Goal: Task Accomplishment & Management: Use online tool/utility

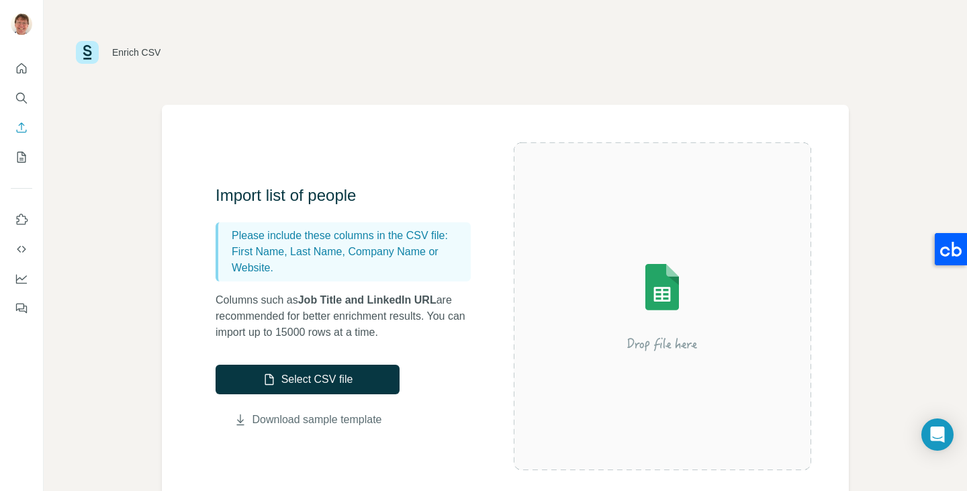
click at [291, 419] on link "Download sample template" at bounding box center [317, 420] width 130 height 16
click at [126, 203] on div "Enrich CSV Import list of people Please include these columns in the CSV file: …" at bounding box center [505, 245] width 923 height 491
click at [89, 47] on img at bounding box center [87, 52] width 23 height 23
click at [18, 132] on icon "Enrich CSV" at bounding box center [21, 127] width 13 height 13
click at [21, 131] on icon "Enrich CSV" at bounding box center [21, 127] width 13 height 13
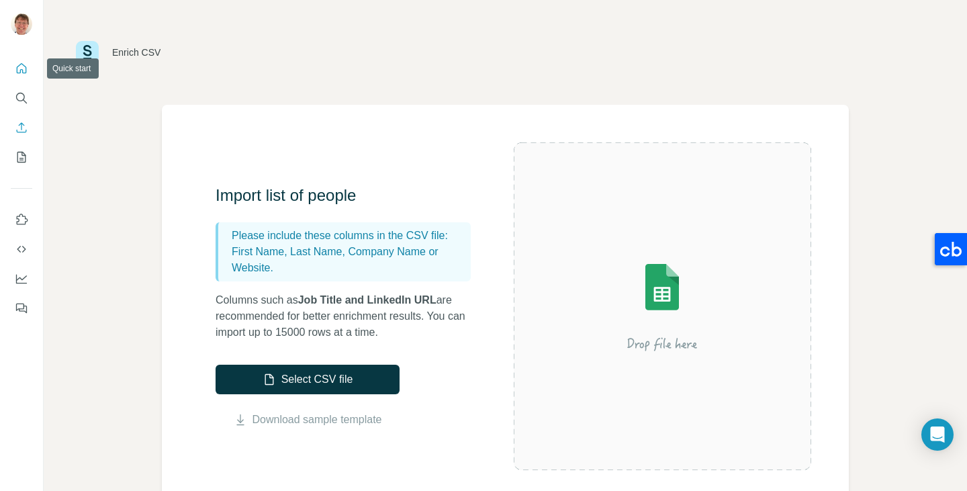
click at [21, 74] on icon "Quick start" at bounding box center [21, 68] width 13 height 13
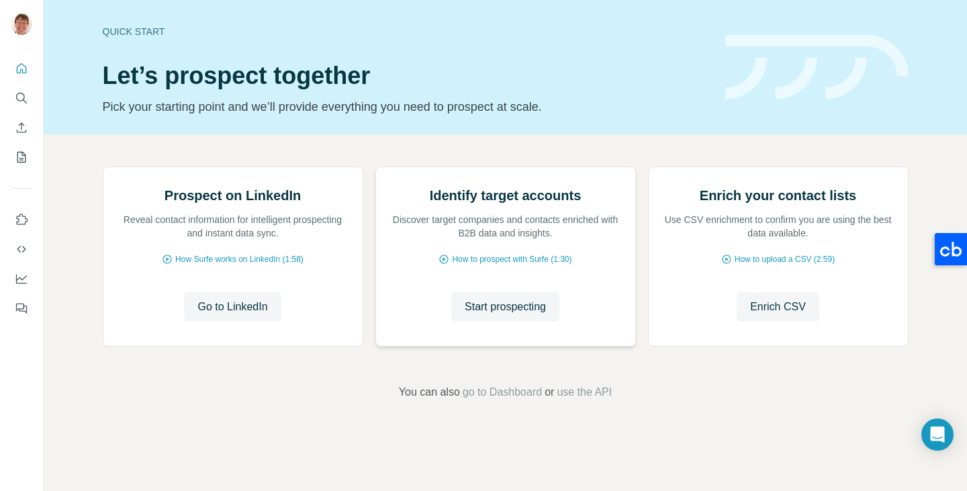
click at [412, 346] on div "Identify target accounts Discover target companies and contacts enriched with B…" at bounding box center [505, 256] width 259 height 179
click at [493, 322] on button "Start prospecting" at bounding box center [505, 307] width 108 height 30
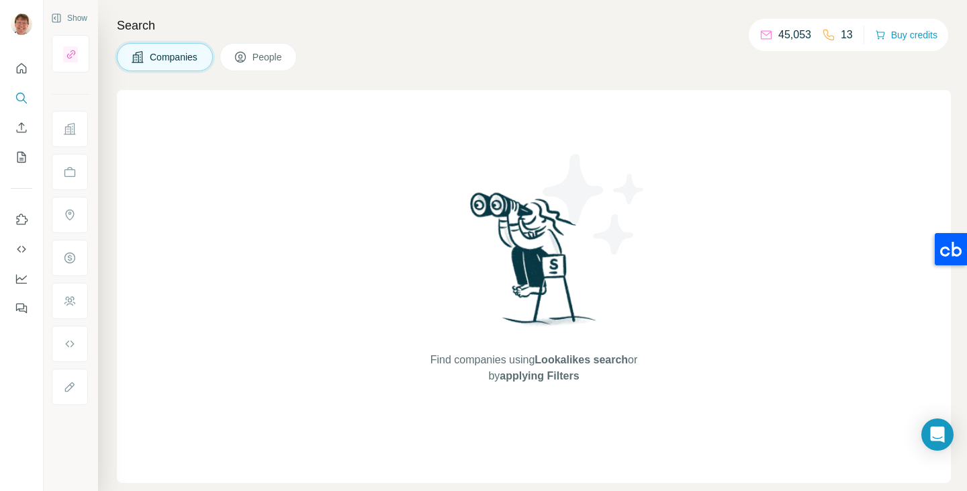
click at [281, 117] on div "Find companies using Lookalikes search or by applying Filters" at bounding box center [534, 286] width 834 height 393
click at [279, 110] on div "Find companies using Lookalikes search or by applying Filters" at bounding box center [534, 286] width 834 height 393
click at [276, 99] on div "Find companies using Lookalikes search or by applying Filters" at bounding box center [534, 286] width 834 height 393
click at [262, 60] on span "People" at bounding box center [267, 56] width 31 height 13
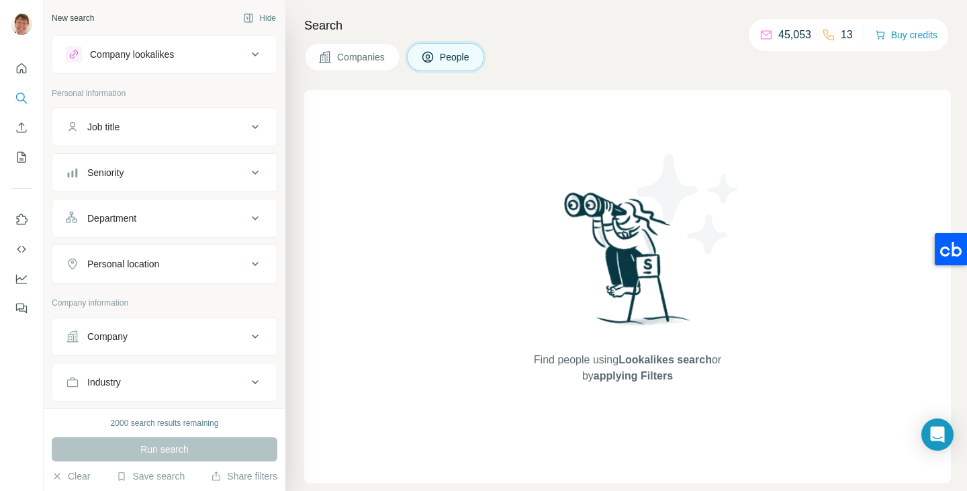
click at [262, 60] on div "New search Hide Company lookalikes Personal information Job title Seniority Dep…" at bounding box center [505, 245] width 923 height 491
click at [27, 160] on icon "My lists" at bounding box center [21, 156] width 13 height 13
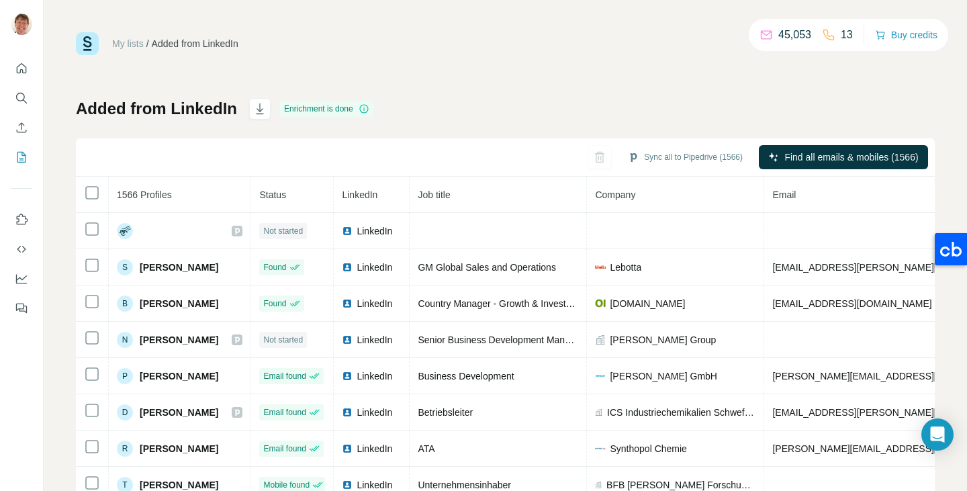
click at [123, 166] on div "Sync all to Pipedrive (1566) Find all emails & mobiles (1566)" at bounding box center [505, 157] width 859 height 38
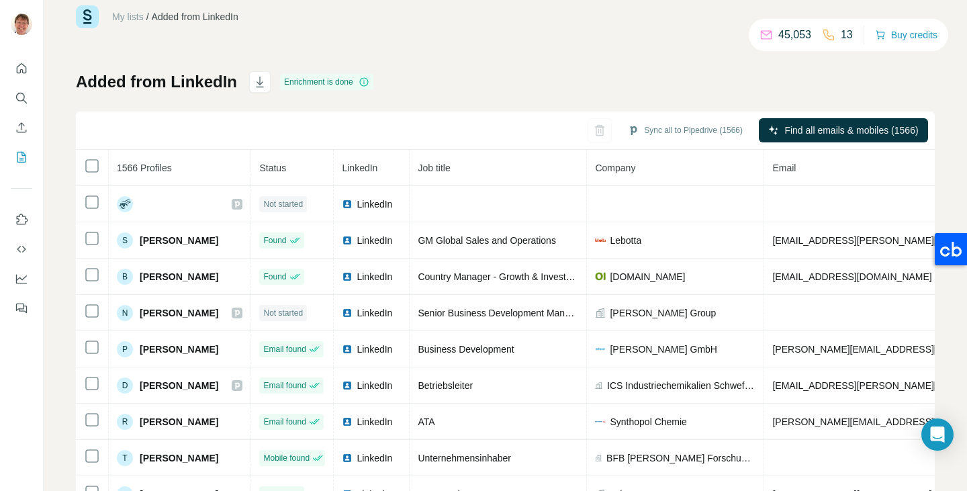
scroll to position [73, 0]
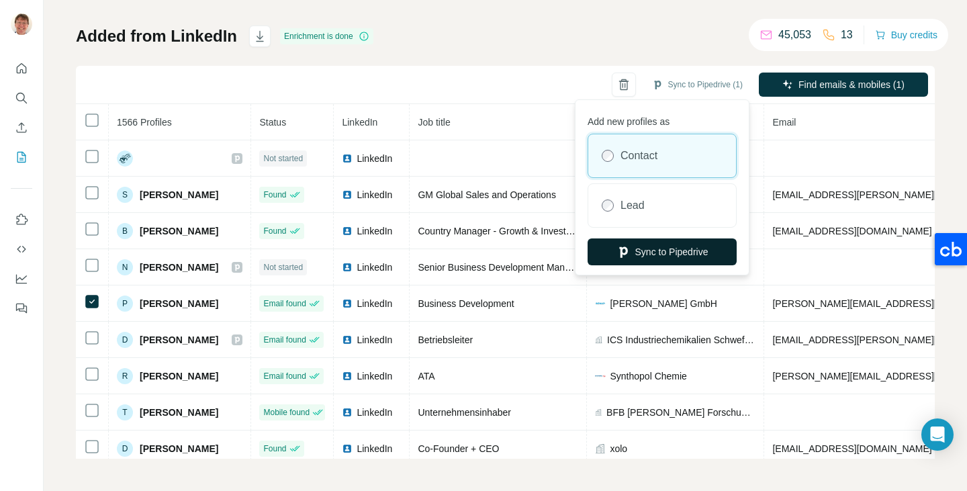
click at [661, 249] on button "Sync to Pipedrive" at bounding box center [661, 251] width 149 height 27
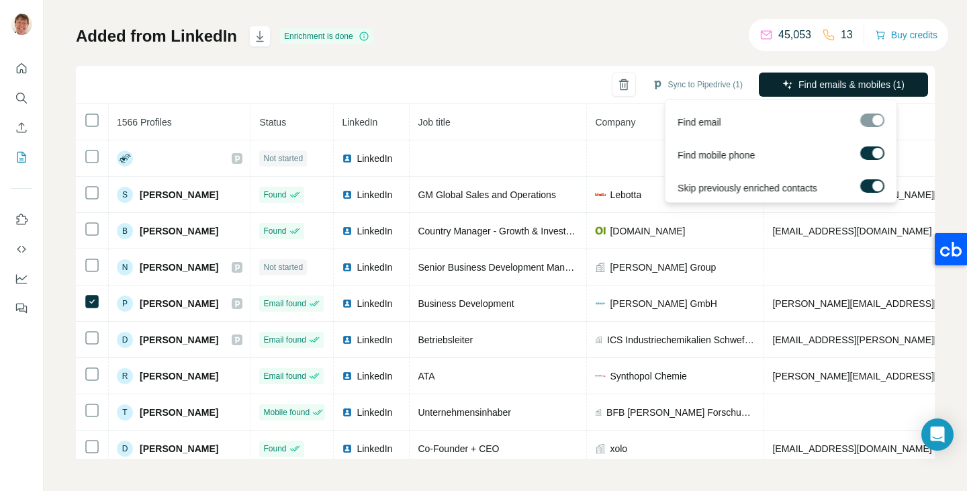
click at [826, 91] on span "Find emails & mobiles (1)" at bounding box center [851, 84] width 106 height 13
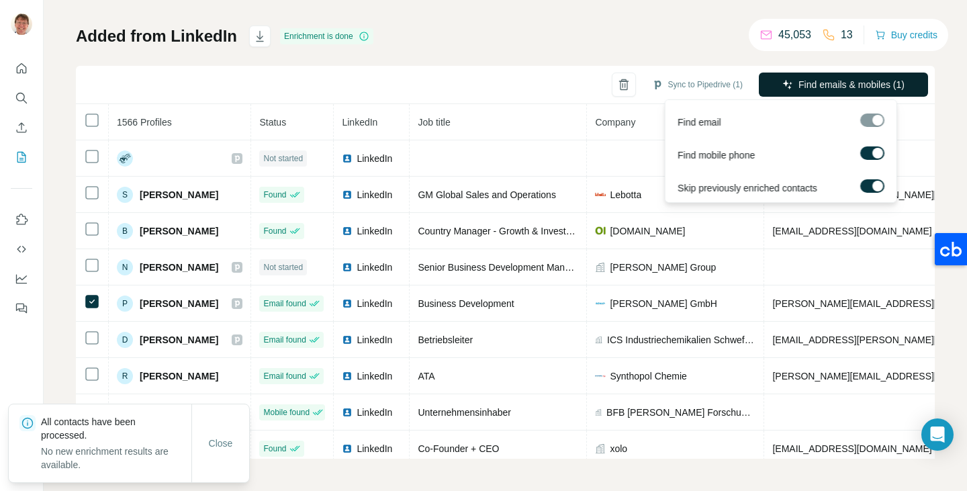
click at [816, 81] on span "Find emails & mobiles (1)" at bounding box center [851, 84] width 106 height 13
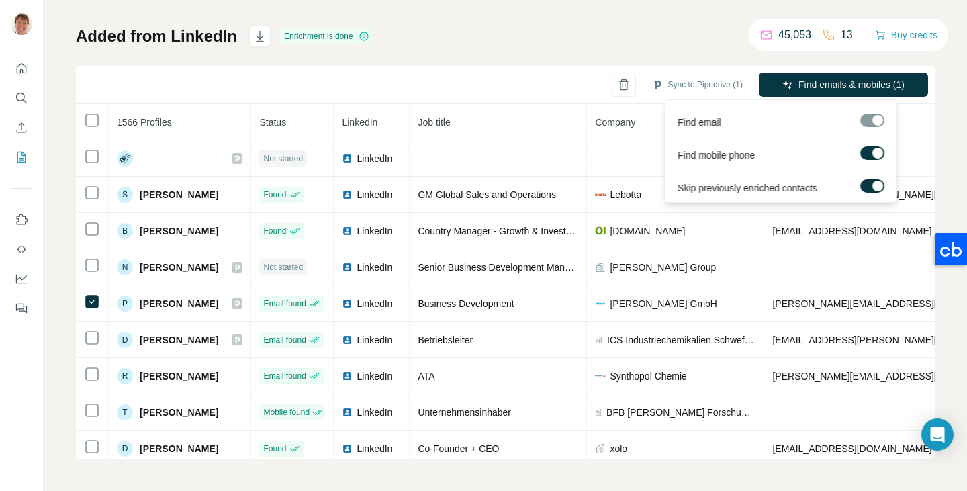
click at [878, 119] on div at bounding box center [872, 119] width 24 height 13
click at [820, 83] on span "Find emails & mobiles (1)" at bounding box center [851, 84] width 106 height 13
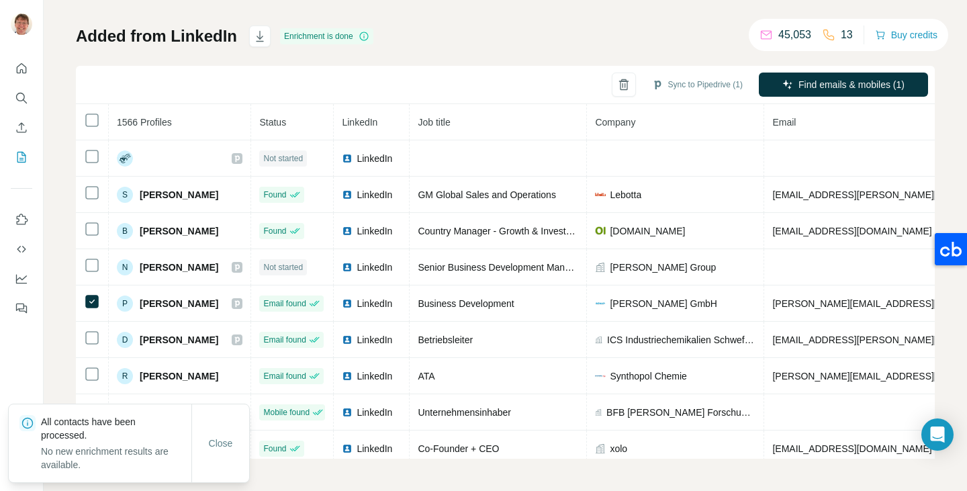
click at [528, 79] on div "Sync to Pipedrive (1) Find emails & mobiles (1)" at bounding box center [505, 85] width 859 height 38
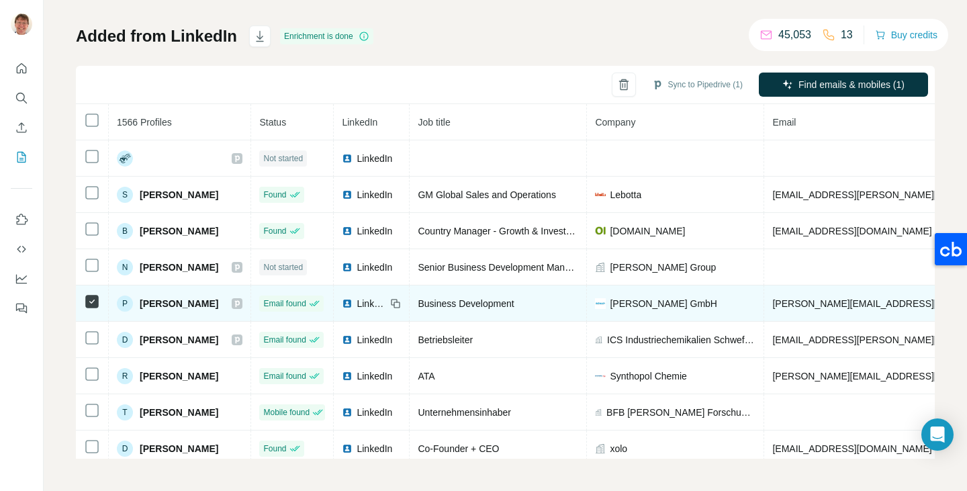
click at [184, 302] on span "Philipp Stadler" at bounding box center [179, 303] width 79 height 13
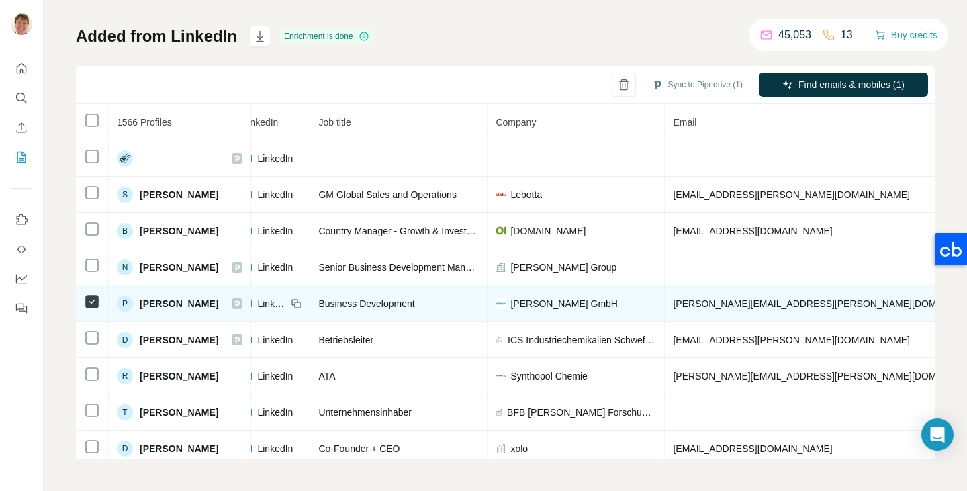
scroll to position [0, 0]
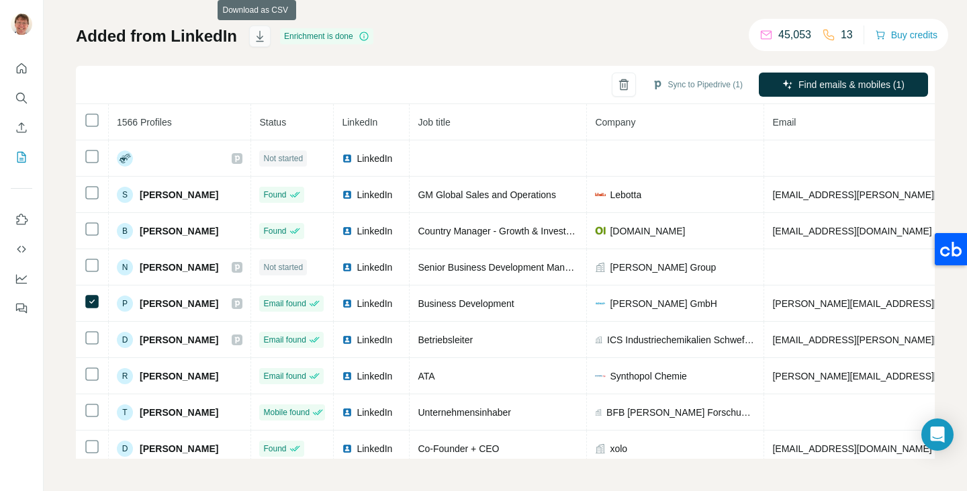
click at [256, 34] on icon "button" at bounding box center [259, 36] width 13 height 13
click at [19, 68] on icon "Quick start" at bounding box center [21, 68] width 13 height 13
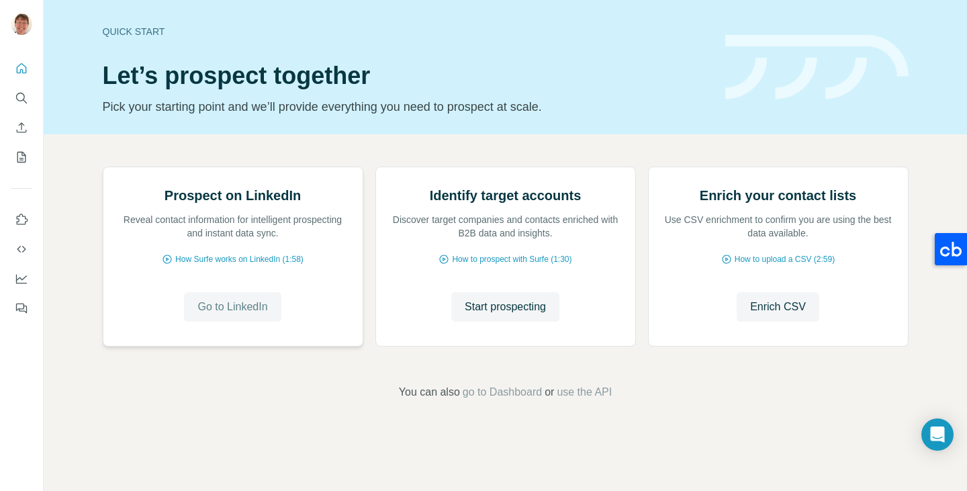
click at [233, 315] on span "Go to LinkedIn" at bounding box center [232, 307] width 70 height 16
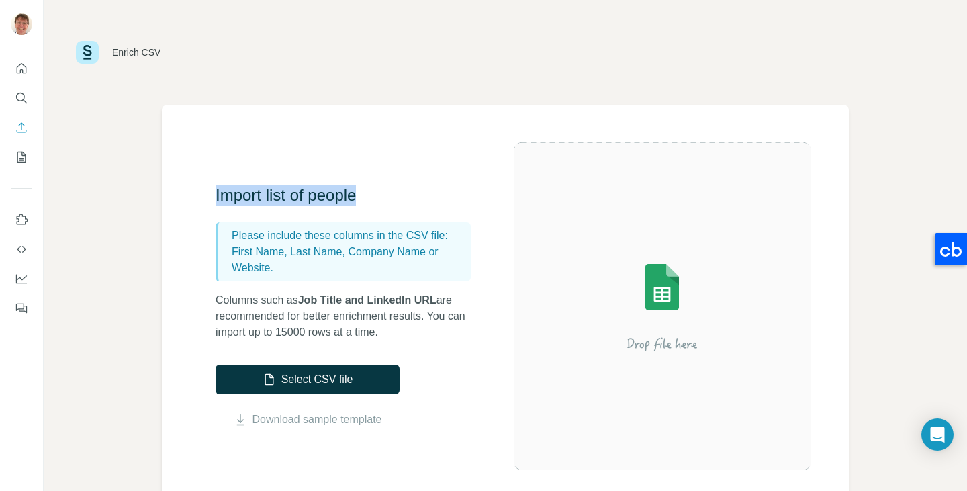
drag, startPoint x: 214, startPoint y: 192, endPoint x: 371, endPoint y: 196, distance: 157.1
click at [371, 196] on div "Import list of people Please include these columns in the CSV file: First Name,…" at bounding box center [505, 306] width 687 height 403
copy h3 "Import list of people"
click at [27, 63] on icon "Quick start" at bounding box center [21, 68] width 13 height 13
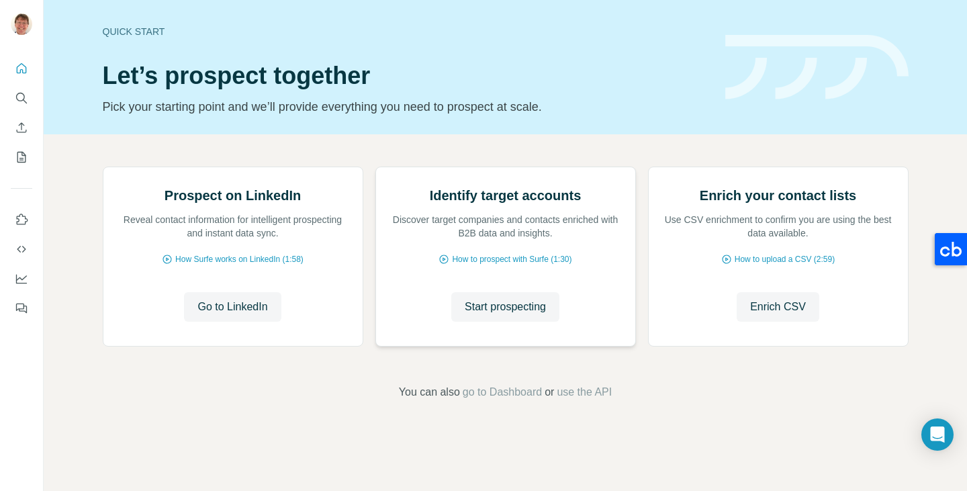
click at [375, 167] on img at bounding box center [375, 167] width 0 height 0
click at [767, 315] on span "Enrich CSV" at bounding box center [778, 307] width 56 height 16
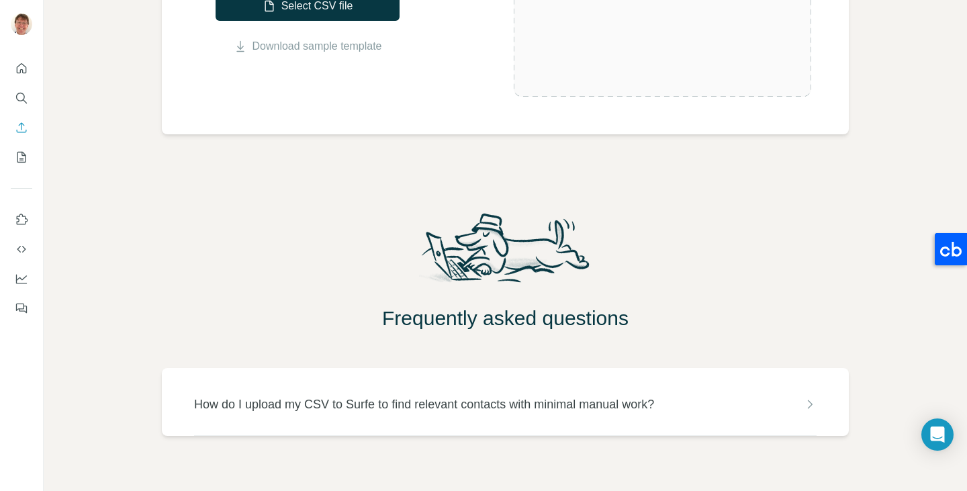
scroll to position [397, 0]
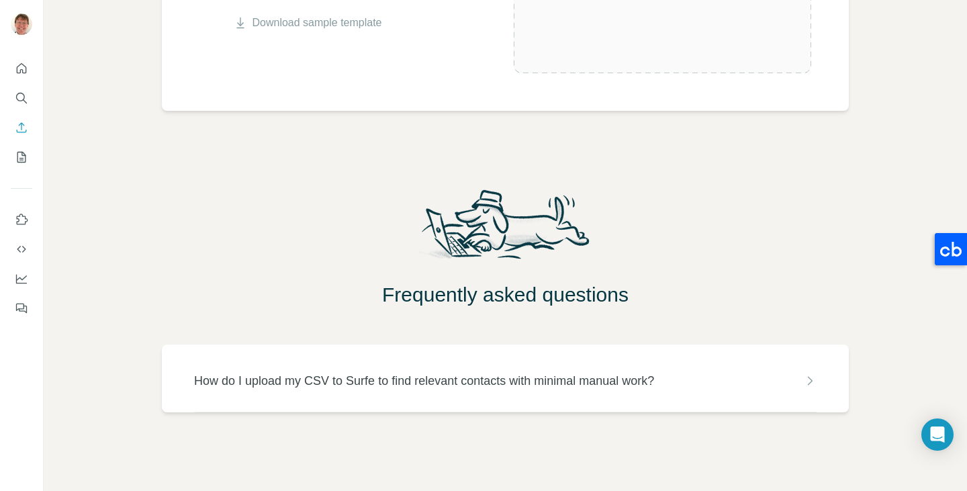
click at [510, 383] on p "How do I upload my CSV to Surfe to find relevant contacts with minimal manual w…" at bounding box center [424, 380] width 460 height 19
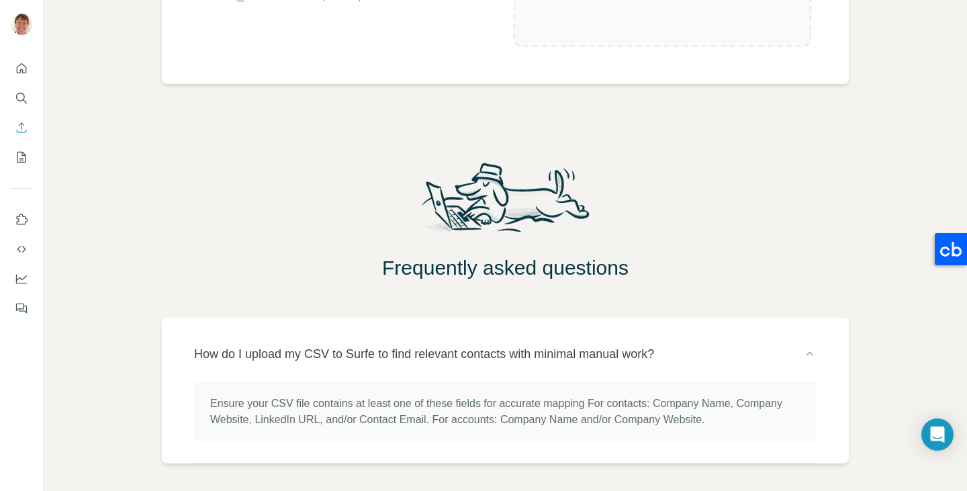
scroll to position [475, 0]
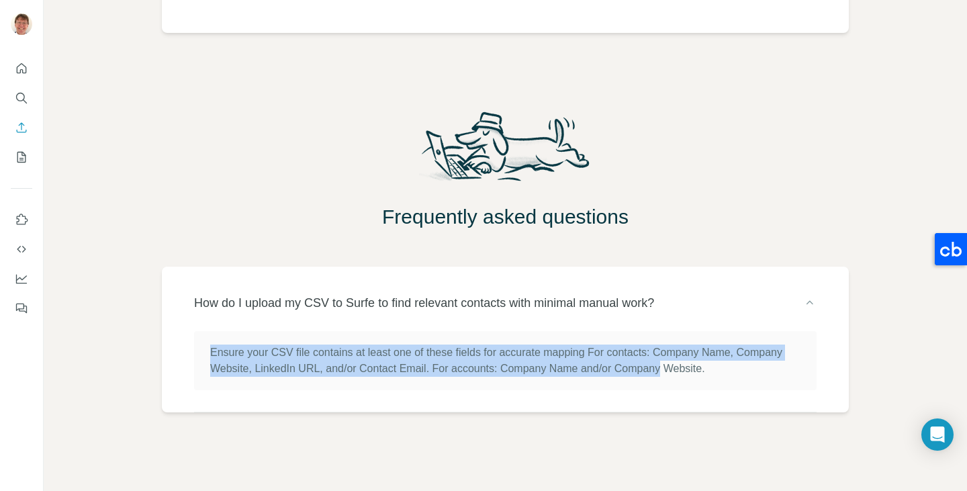
drag, startPoint x: 213, startPoint y: 352, endPoint x: 732, endPoint y: 377, distance: 520.2
click at [732, 377] on div "Ensure your CSV file contains at least one of these fields for accurate mapping…" at bounding box center [505, 360] width 622 height 59
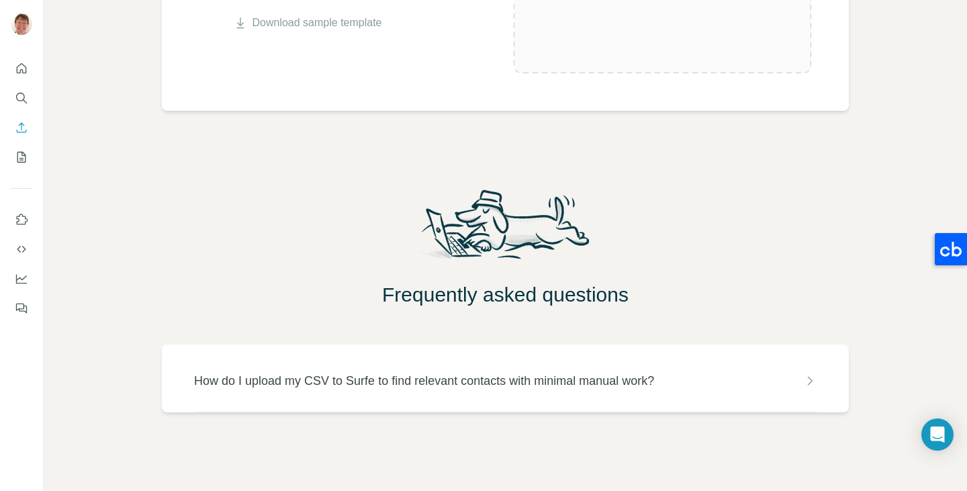
click at [732, 377] on div "How do I upload my CSV to Surfe to find relevant contacts with minimal manual w…" at bounding box center [505, 380] width 622 height 19
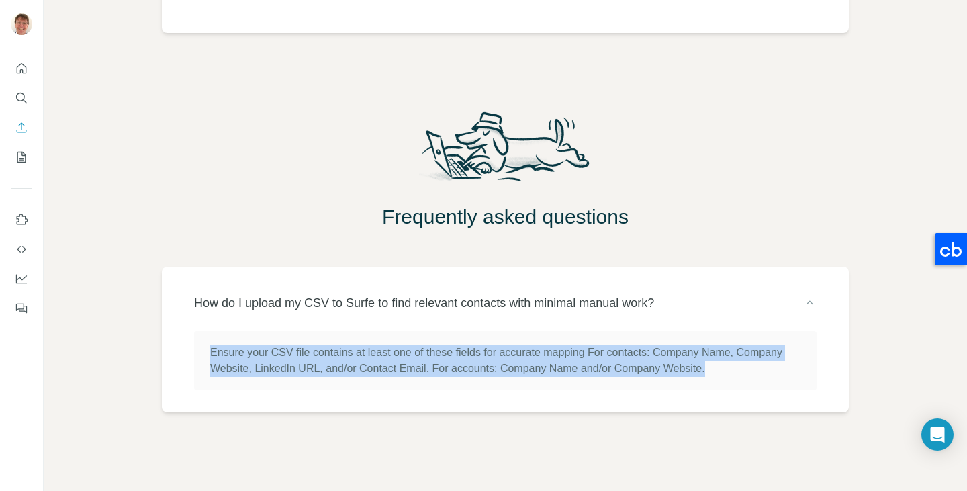
drag, startPoint x: 787, startPoint y: 369, endPoint x: 205, endPoint y: 344, distance: 581.9
click at [205, 344] on div "Ensure your CSV file contains at least one of these fields for accurate mapping…" at bounding box center [505, 360] width 622 height 59
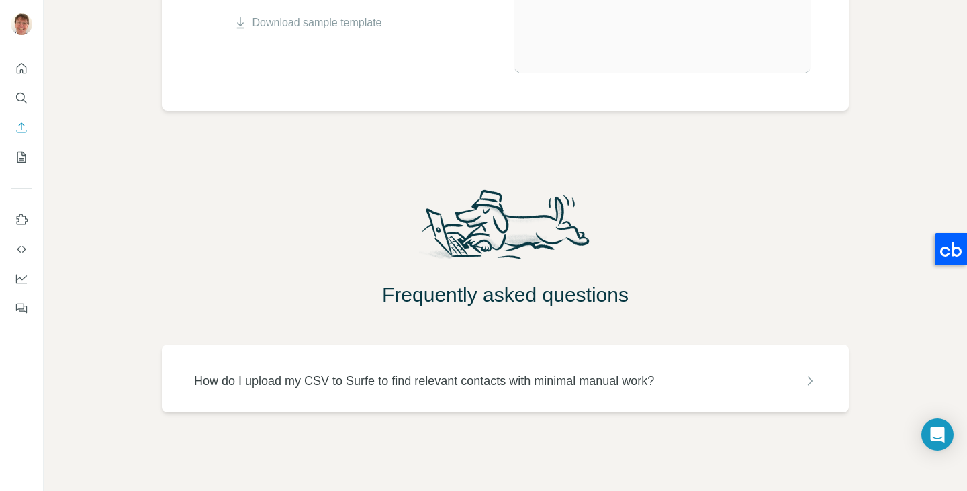
scroll to position [397, 0]
click at [348, 385] on p "How do I upload my CSV to Surfe to find relevant contacts with minimal manual w…" at bounding box center [424, 380] width 460 height 19
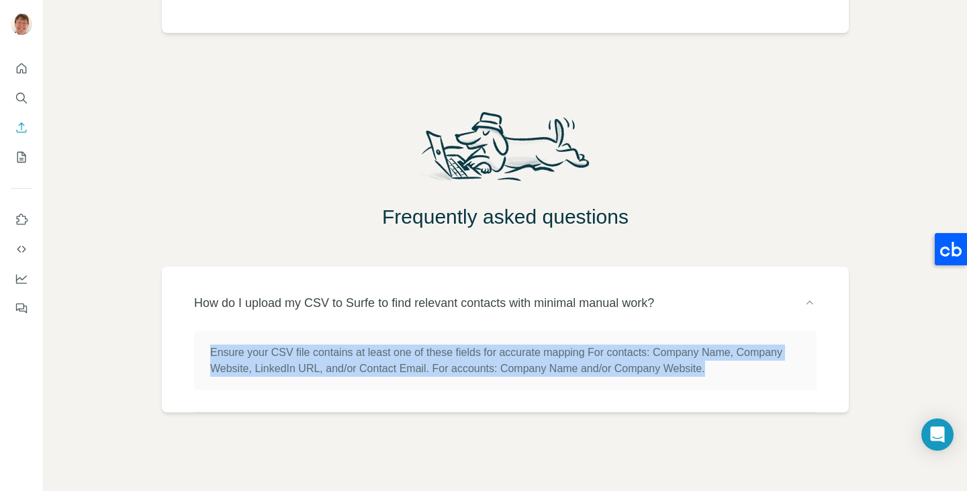
drag, startPoint x: 789, startPoint y: 367, endPoint x: 211, endPoint y: 323, distance: 579.7
click at [211, 323] on div "How do I upload my CSV to Surfe to find relevant contacts with minimal manual w…" at bounding box center [505, 340] width 622 height 146
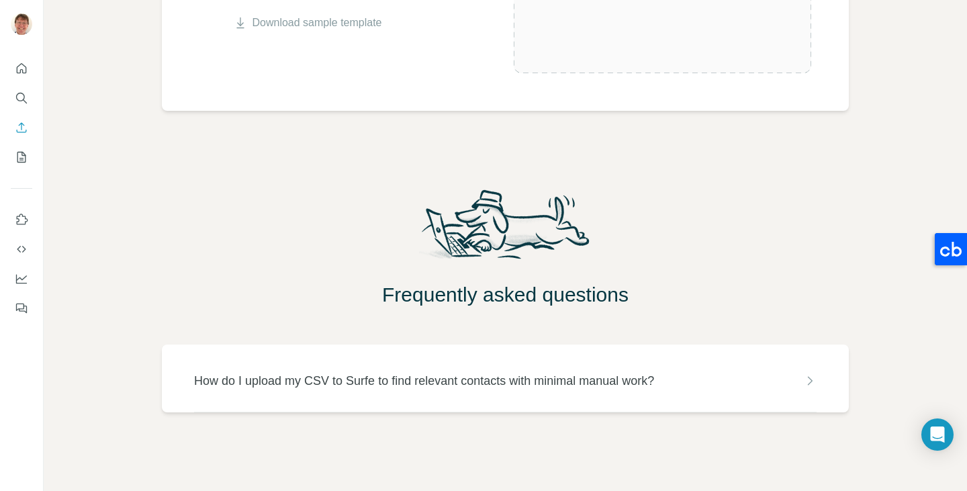
click at [226, 383] on p "How do I upload my CSV to Surfe to find relevant contacts with minimal manual w…" at bounding box center [424, 380] width 460 height 19
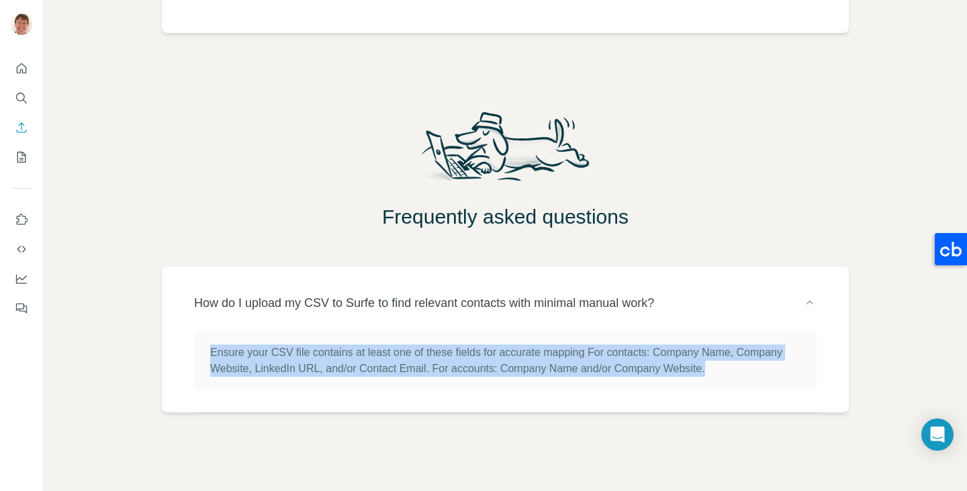
drag, startPoint x: 210, startPoint y: 353, endPoint x: 779, endPoint y: 365, distance: 569.4
click at [779, 365] on p "Ensure your CSV file contains at least one of these fields for accurate mapping…" at bounding box center [505, 360] width 590 height 32
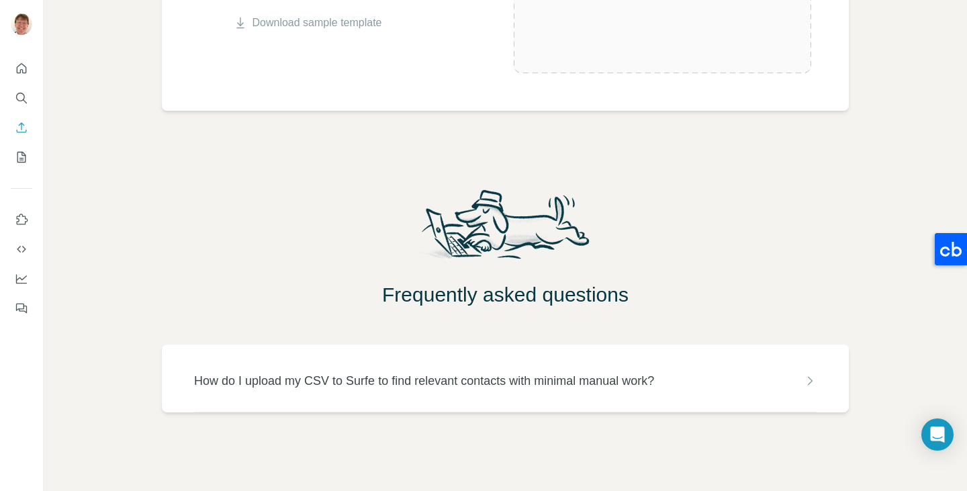
scroll to position [397, 0]
click at [759, 381] on div "How do I upload my CSV to Surfe to find relevant contacts with minimal manual w…" at bounding box center [505, 380] width 622 height 19
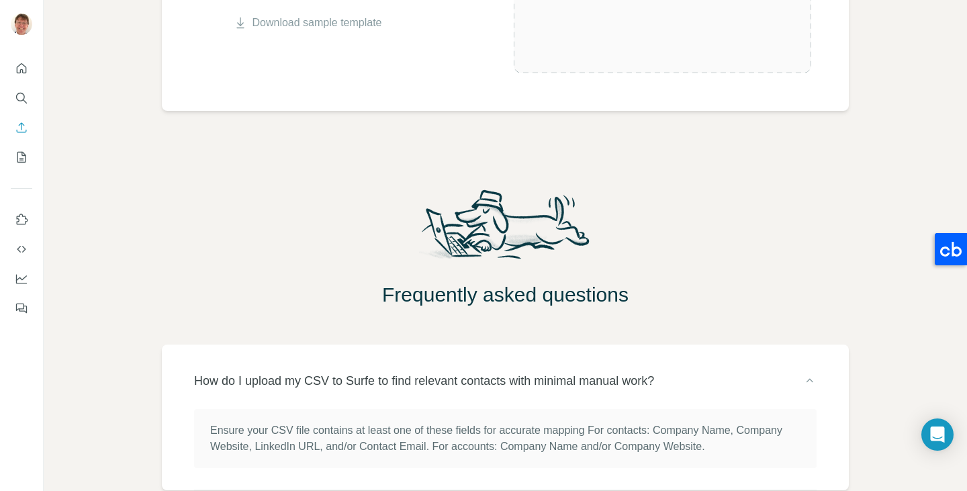
scroll to position [475, 0]
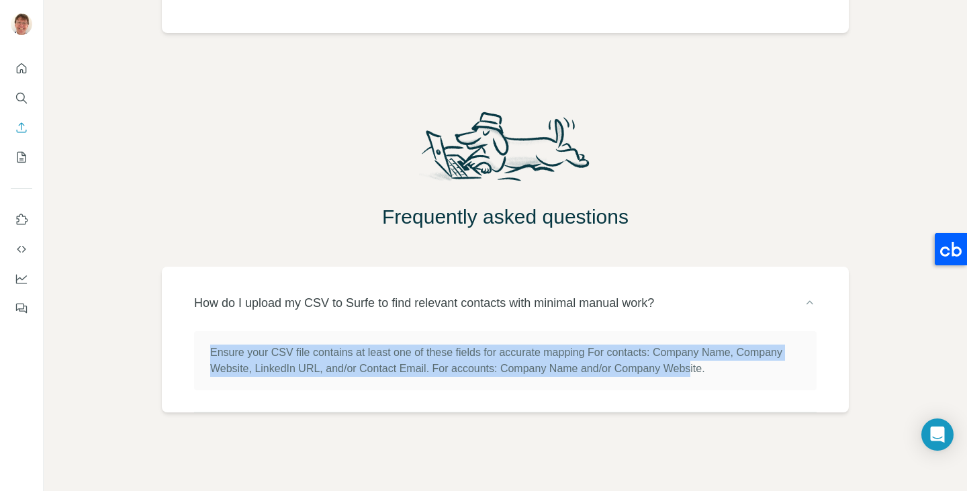
drag, startPoint x: 209, startPoint y: 352, endPoint x: 763, endPoint y: 369, distance: 554.8
click at [763, 369] on div "Ensure your CSV file contains at least one of these fields for accurate mapping…" at bounding box center [505, 360] width 622 height 59
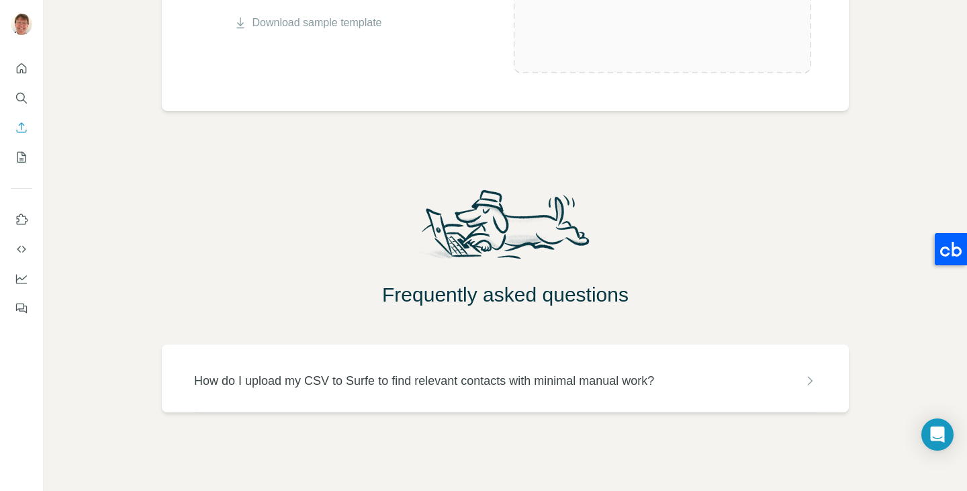
click at [732, 373] on div "How do I upload my CSV to Surfe to find relevant contacts with minimal manual w…" at bounding box center [505, 380] width 622 height 19
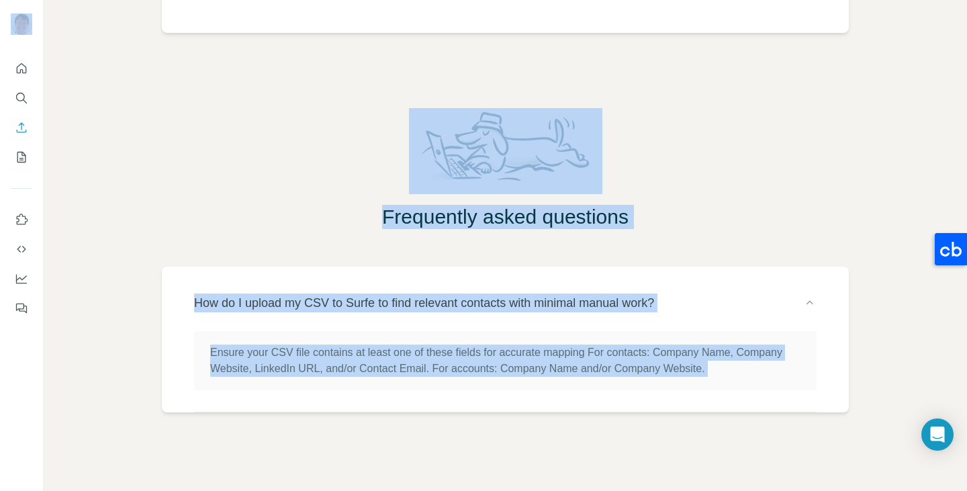
copy body "Enrich CSV Import list of people Please include these columns in the CSV file: …"
click at [274, 240] on div "Enrich CSV Import list of people Please include these columns in the CSV file: …" at bounding box center [505, 245] width 923 height 491
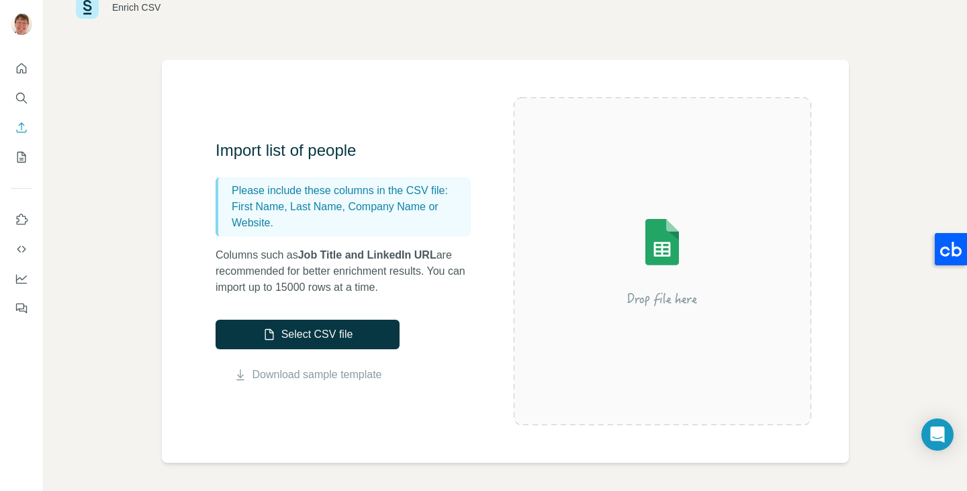
scroll to position [0, 0]
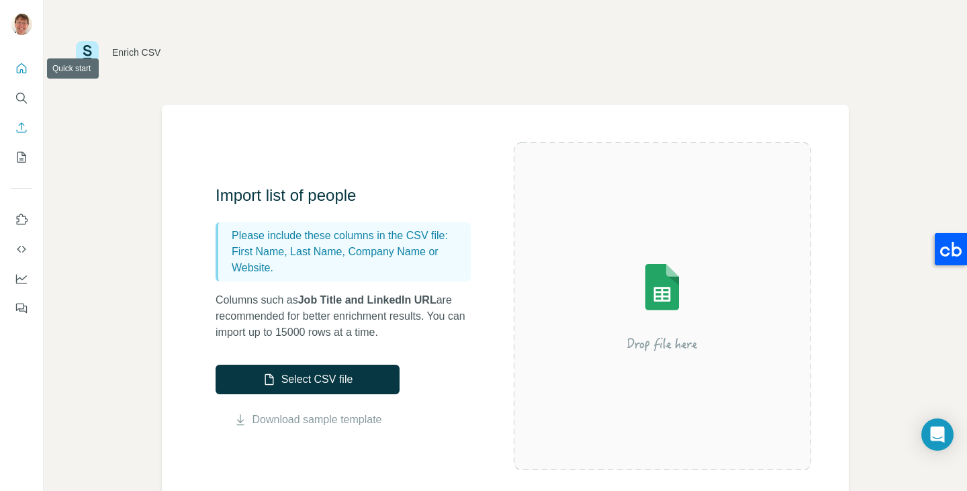
click at [19, 74] on icon "Quick start" at bounding box center [21, 68] width 13 height 13
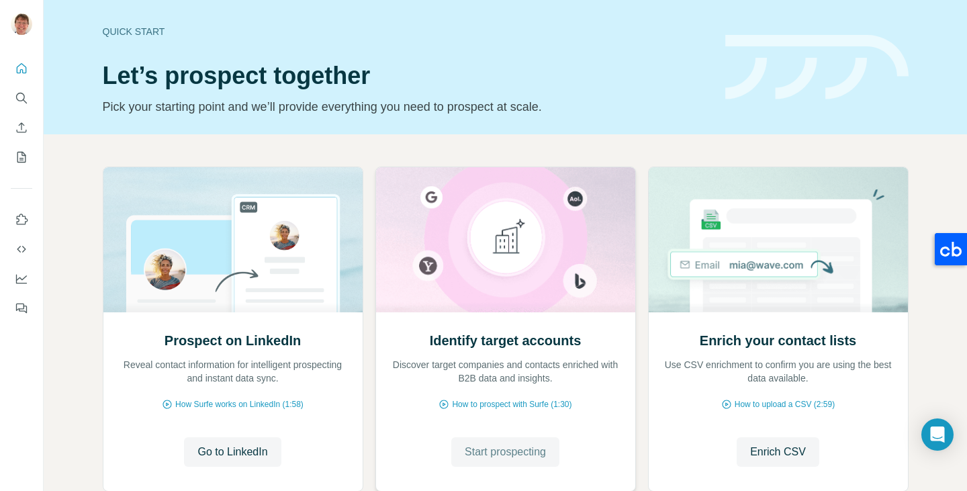
click at [489, 451] on span "Start prospecting" at bounding box center [505, 452] width 81 height 16
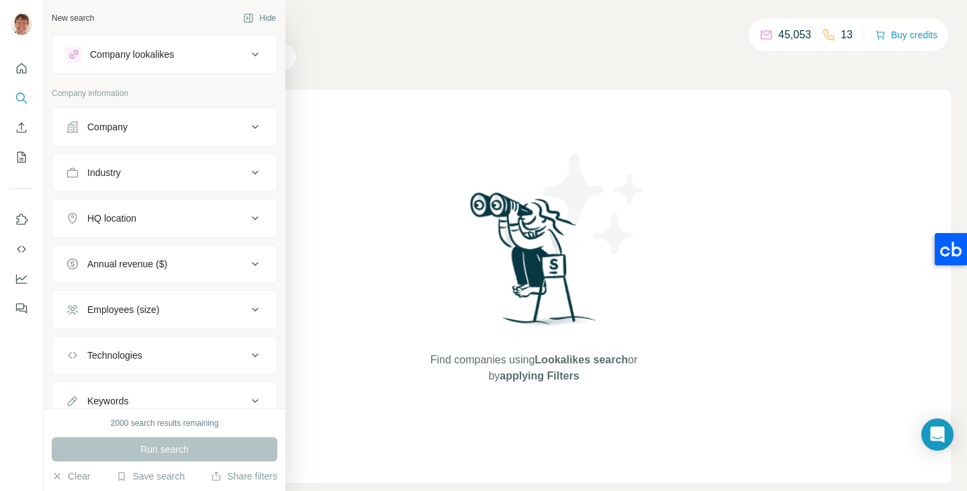
click at [107, 129] on div "Company" at bounding box center [107, 126] width 40 height 13
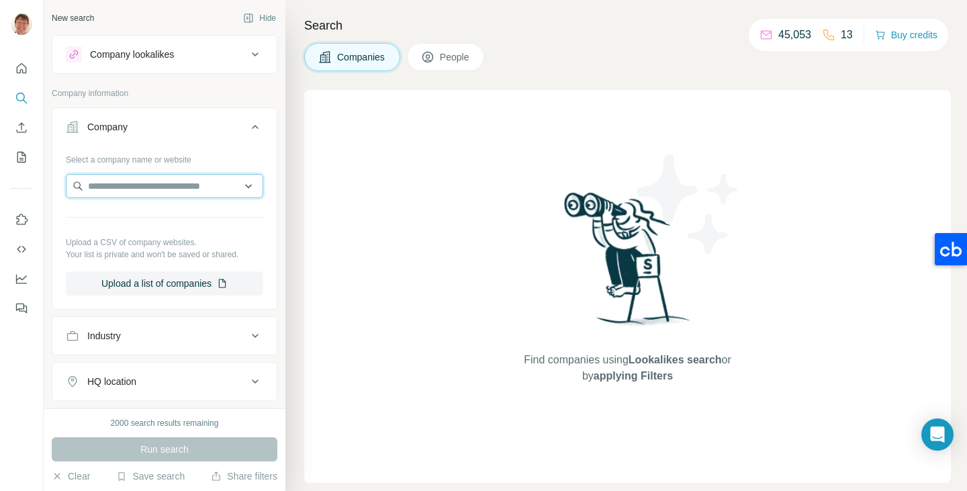
click at [123, 188] on input "text" at bounding box center [164, 186] width 197 height 24
click at [119, 185] on input "text" at bounding box center [164, 186] width 197 height 24
type input "********"
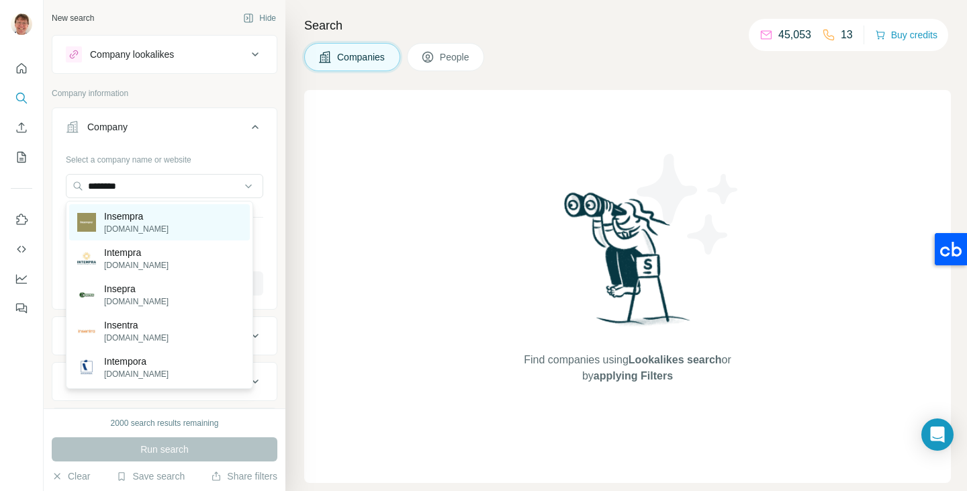
click at [121, 216] on p "Insempra" at bounding box center [136, 215] width 64 height 13
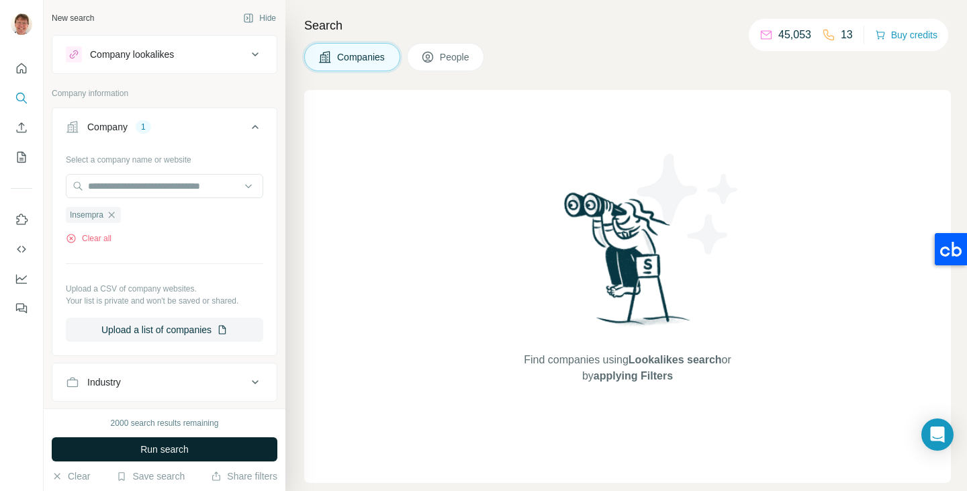
click at [156, 445] on span "Run search" at bounding box center [164, 448] width 48 height 13
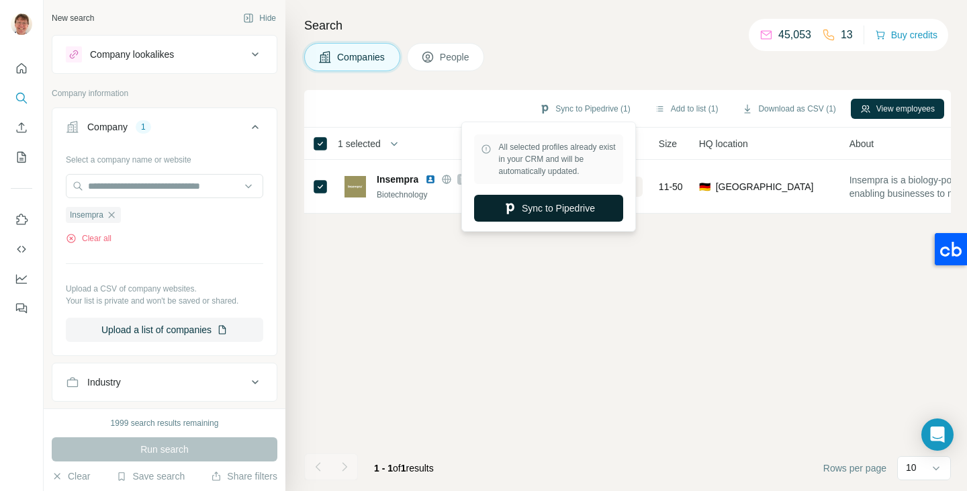
click at [544, 210] on button "Sync to Pipedrive" at bounding box center [548, 208] width 149 height 27
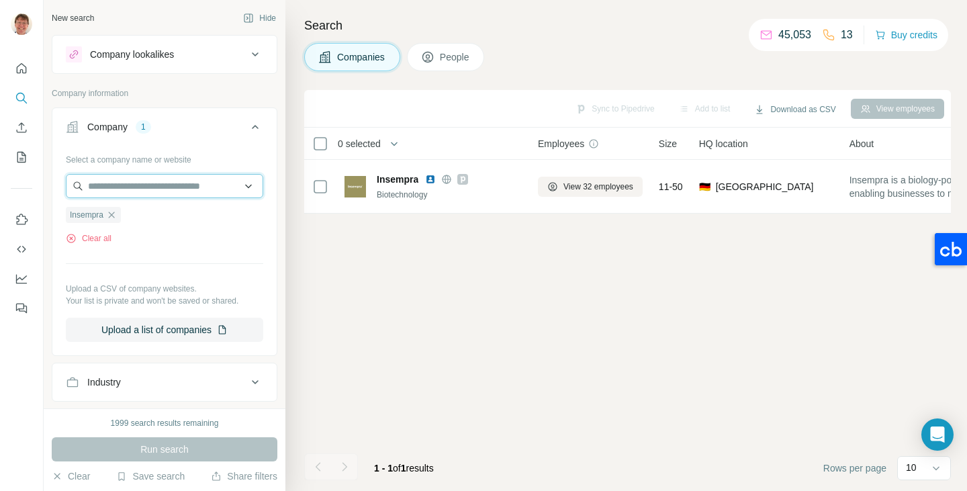
click at [132, 188] on input "text" at bounding box center [164, 186] width 197 height 24
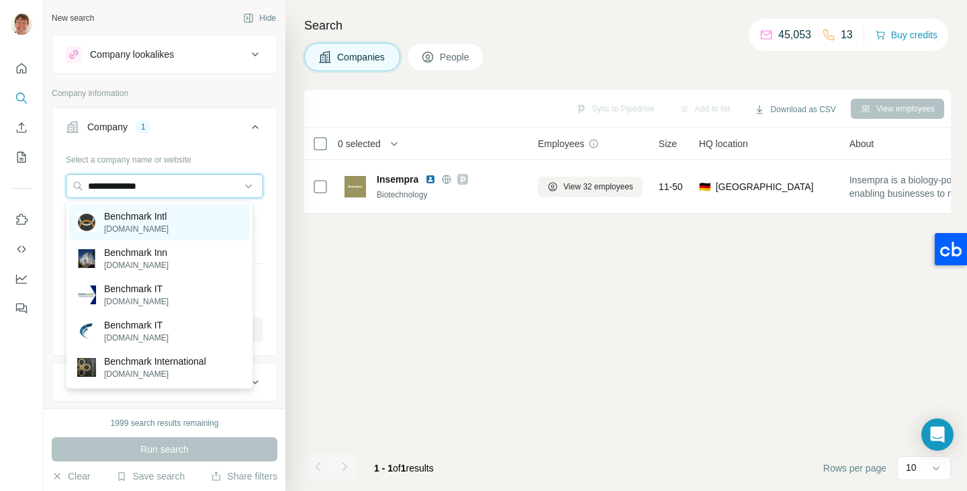
type input "**********"
click at [132, 218] on p "Benchmark Intl" at bounding box center [136, 215] width 64 height 13
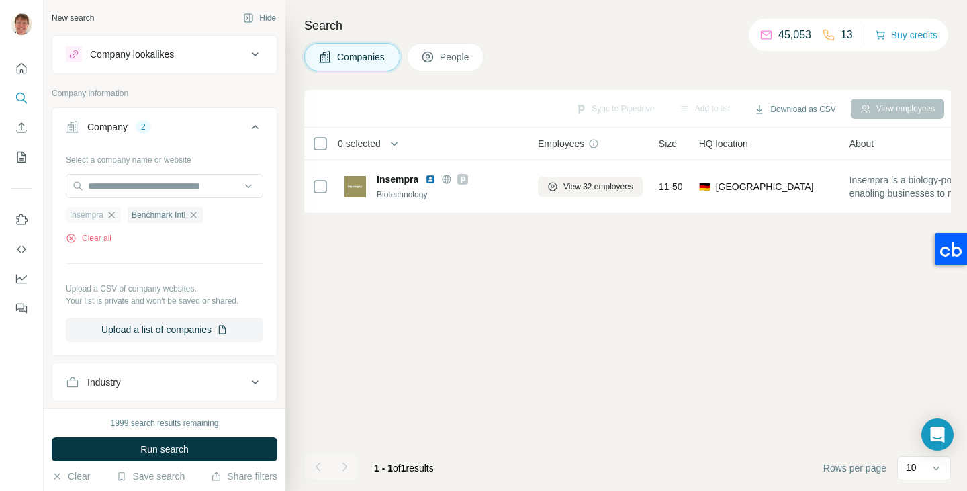
click at [112, 216] on icon "button" at bounding box center [112, 214] width 6 height 6
click at [166, 440] on button "Run search" at bounding box center [165, 449] width 226 height 24
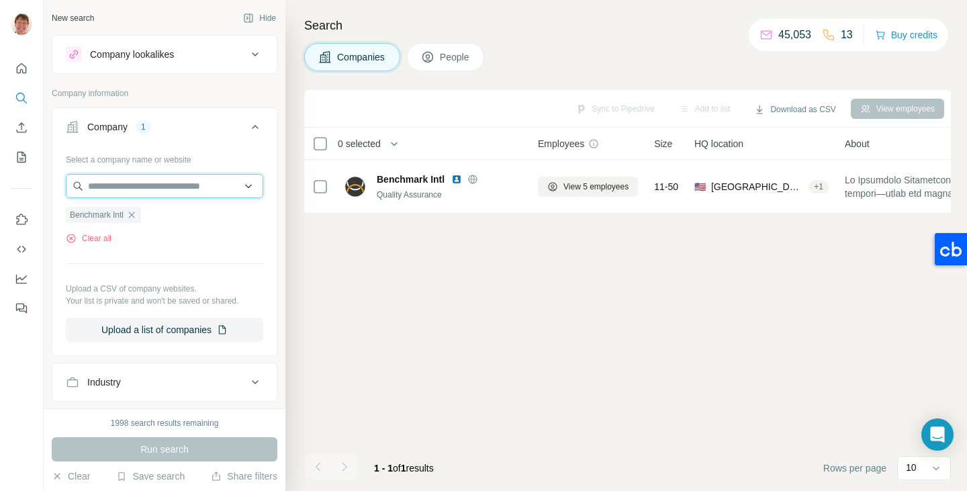
click at [107, 183] on input "text" at bounding box center [164, 186] width 197 height 24
paste input "**********"
click at [107, 183] on input "**********" at bounding box center [159, 186] width 187 height 24
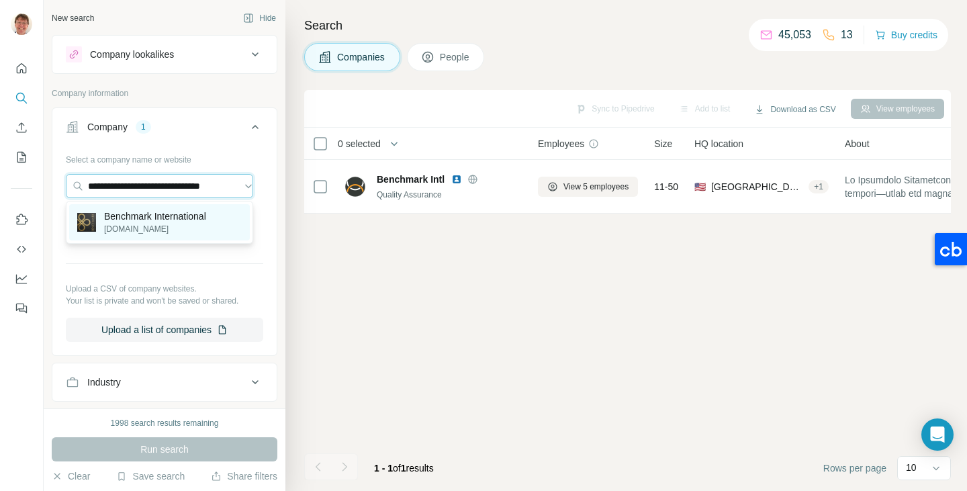
type input "**********"
click at [113, 216] on p "Benchmark International" at bounding box center [155, 215] width 102 height 13
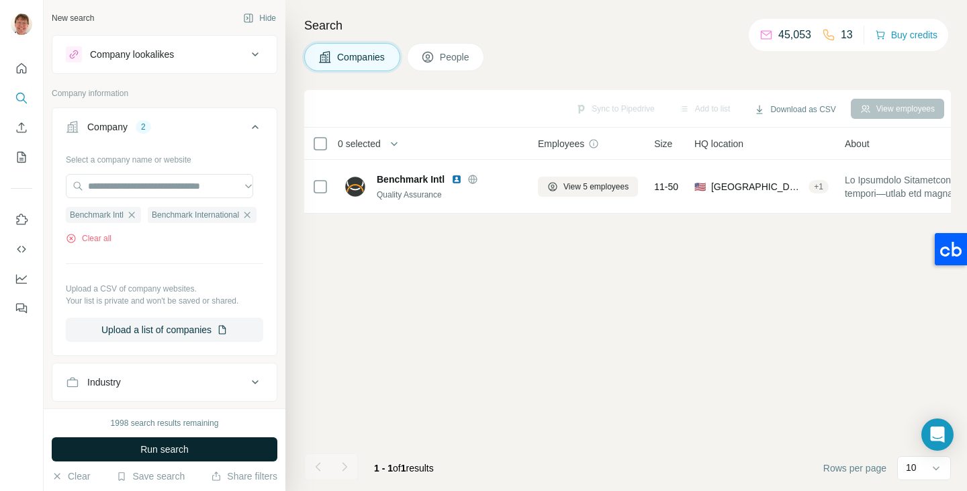
click at [155, 446] on span "Run search" at bounding box center [164, 448] width 48 height 13
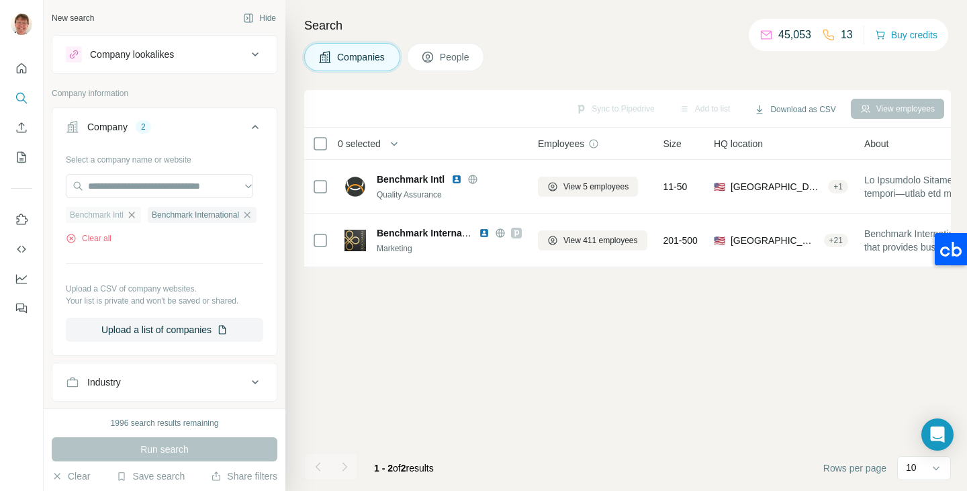
click at [133, 214] on icon "button" at bounding box center [131, 214] width 11 height 11
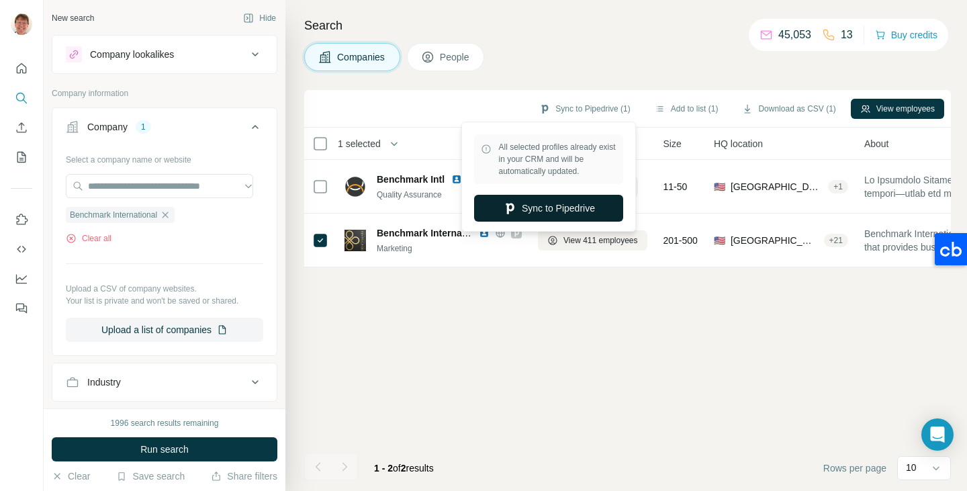
click at [520, 212] on button "Sync to Pipedrive" at bounding box center [548, 208] width 149 height 27
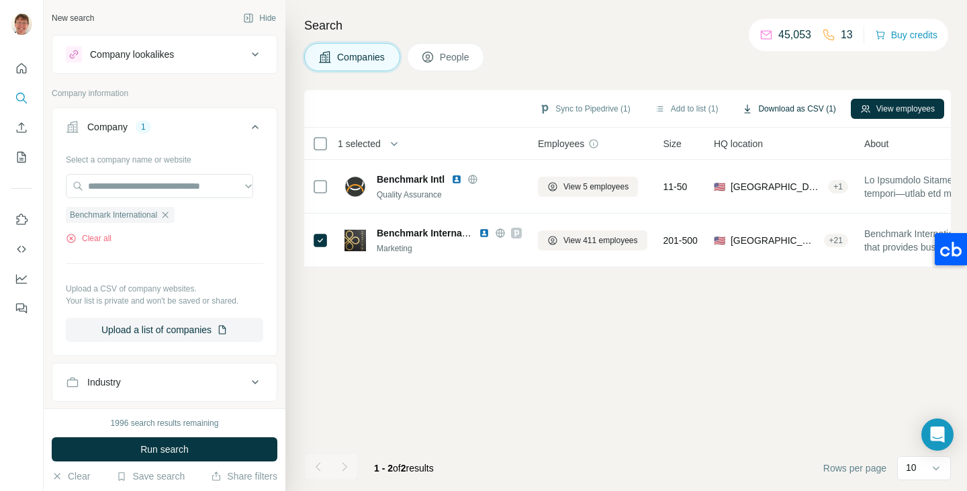
click at [769, 107] on button "Download as CSV (1)" at bounding box center [788, 109] width 112 height 20
click at [450, 62] on span "People" at bounding box center [455, 56] width 31 height 13
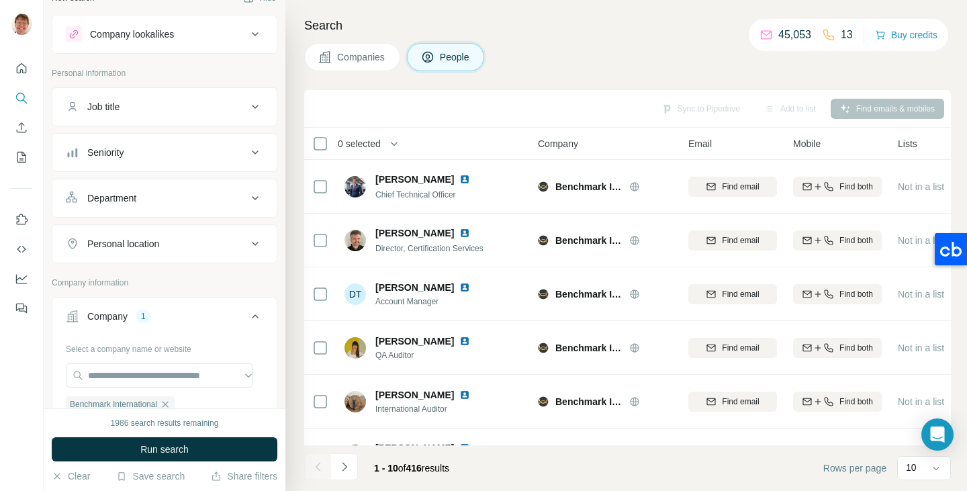
click at [155, 256] on button "Personal location" at bounding box center [164, 244] width 224 height 32
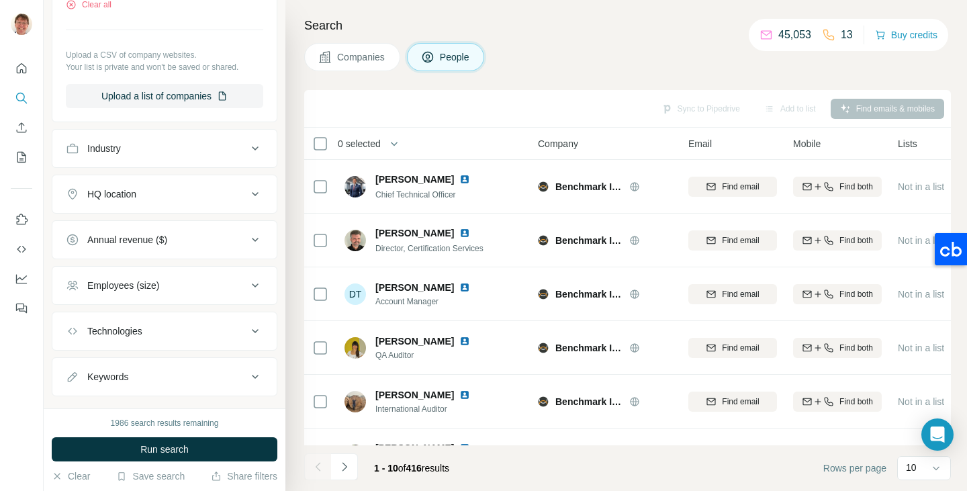
scroll to position [509, 0]
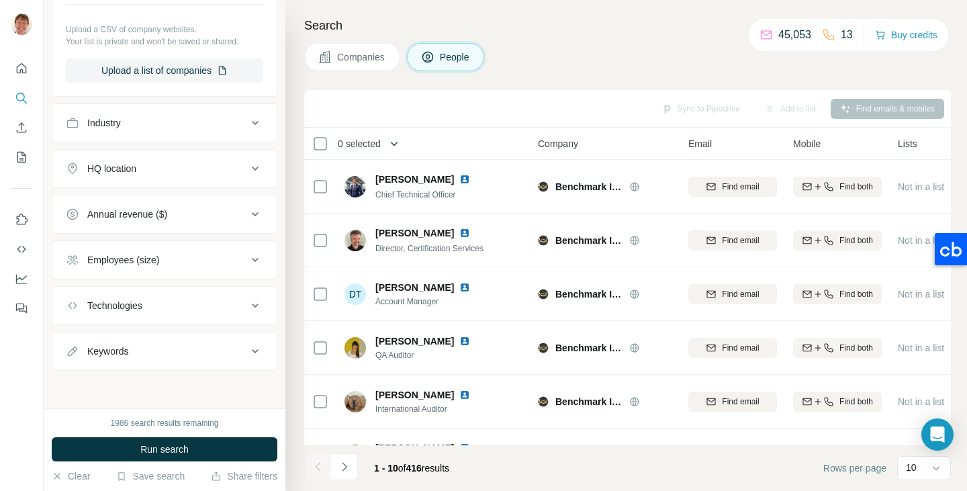
click at [396, 142] on icon "button" at bounding box center [393, 143] width 13 height 13
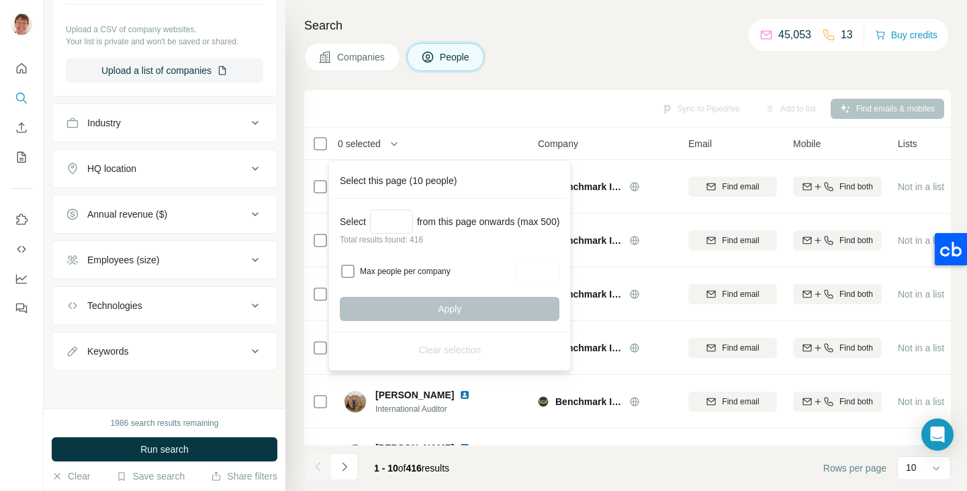
click at [424, 109] on div "Sync to Pipedrive Add to list Find emails & mobiles" at bounding box center [627, 108] width 633 height 23
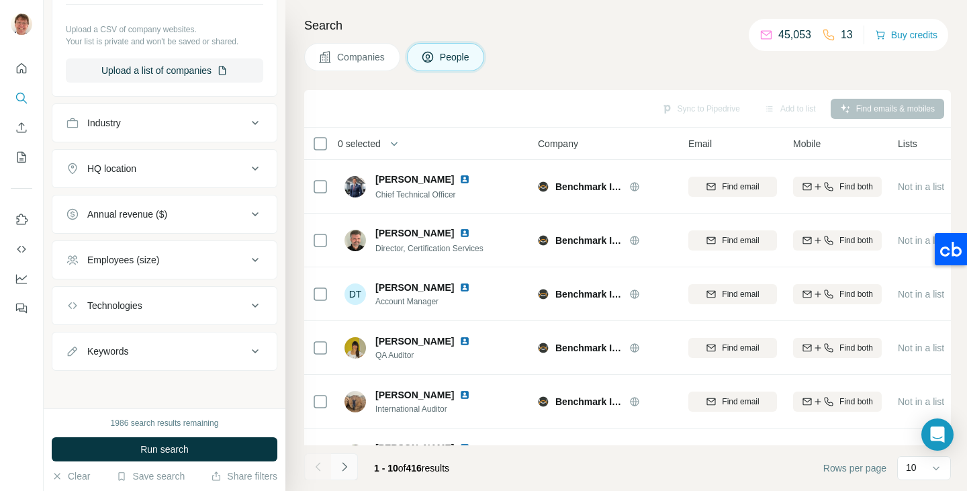
click at [342, 473] on button "Navigate to next page" at bounding box center [344, 466] width 27 height 27
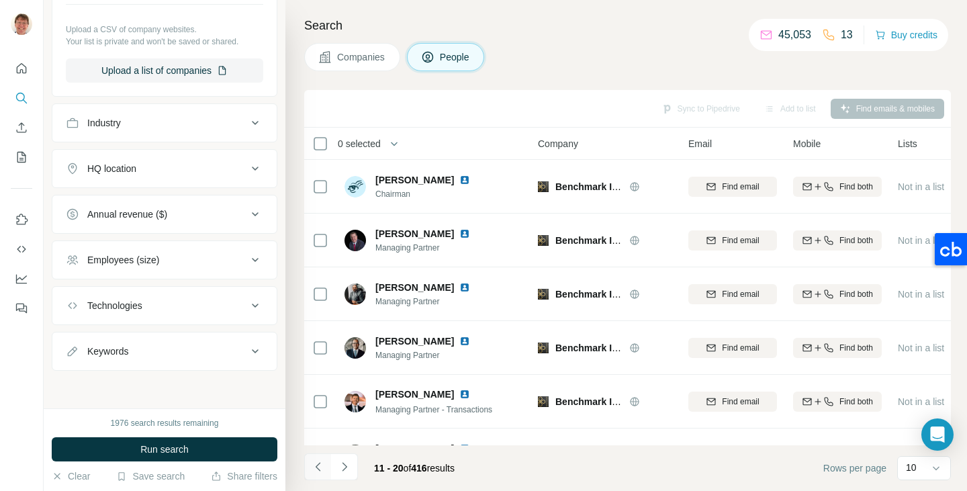
click at [319, 465] on icon "Navigate to previous page" at bounding box center [318, 466] width 13 height 13
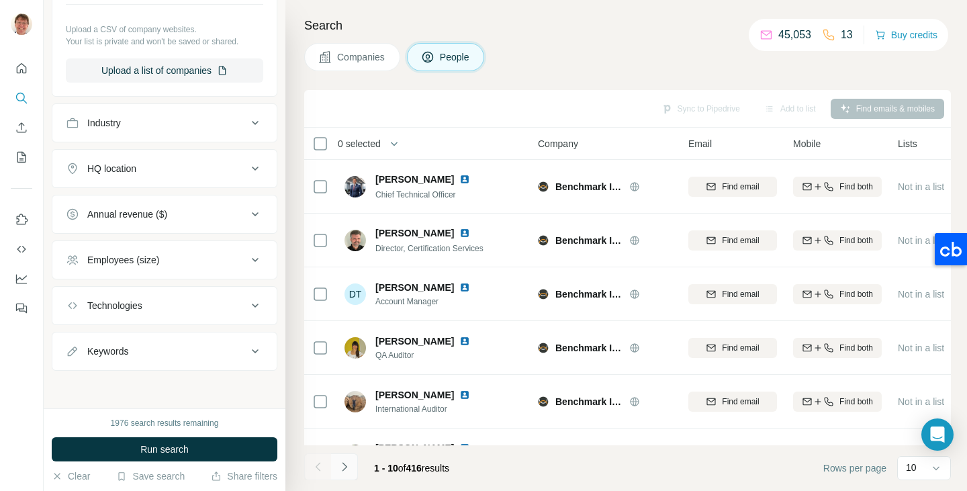
click at [344, 465] on icon "Navigate to next page" at bounding box center [344, 466] width 13 height 13
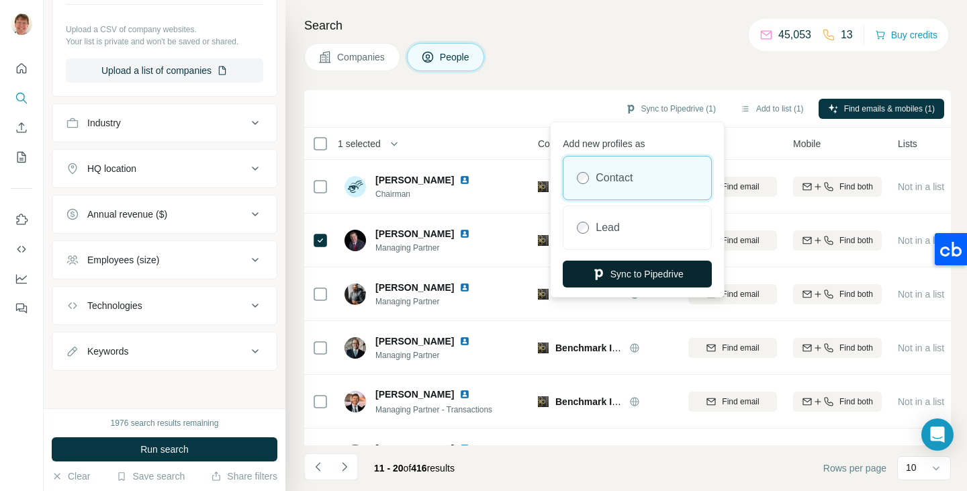
click at [628, 269] on button "Sync to Pipedrive" at bounding box center [637, 273] width 149 height 27
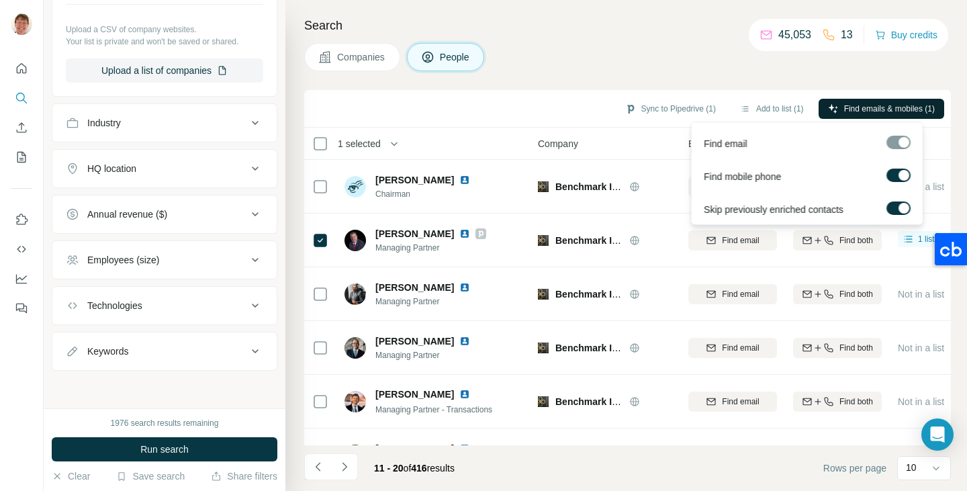
click at [860, 107] on span "Find emails & mobiles (1)" at bounding box center [889, 109] width 91 height 12
click at [708, 64] on div "Companies People" at bounding box center [627, 57] width 647 height 28
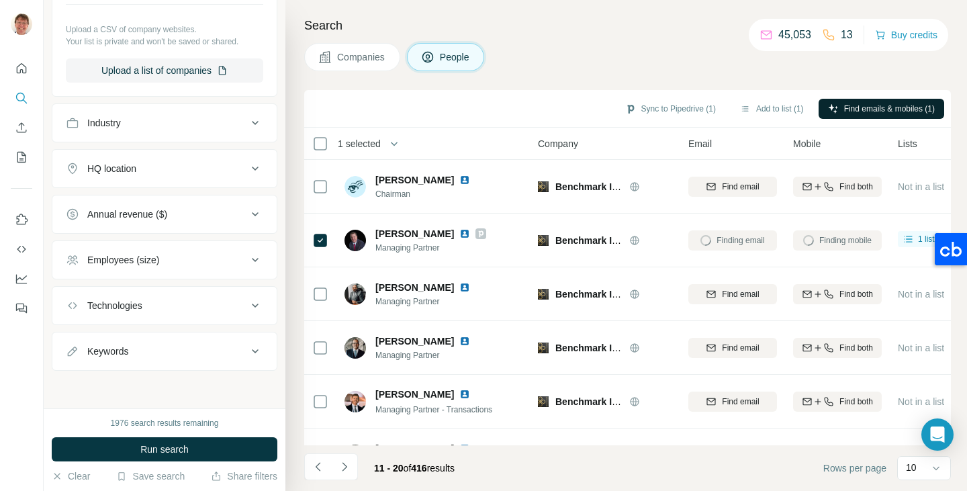
click at [375, 142] on span "1 selected" at bounding box center [359, 143] width 43 height 13
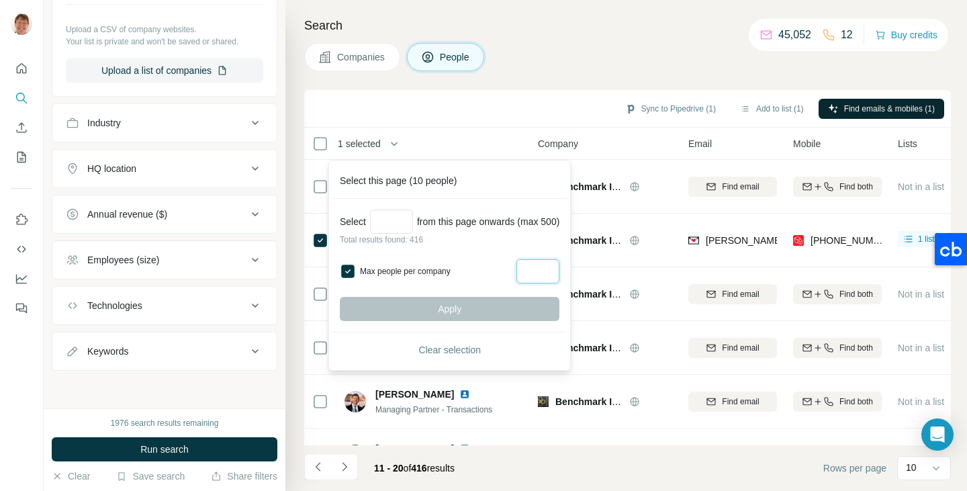
click at [538, 262] on input "Max people per company" at bounding box center [537, 271] width 43 height 24
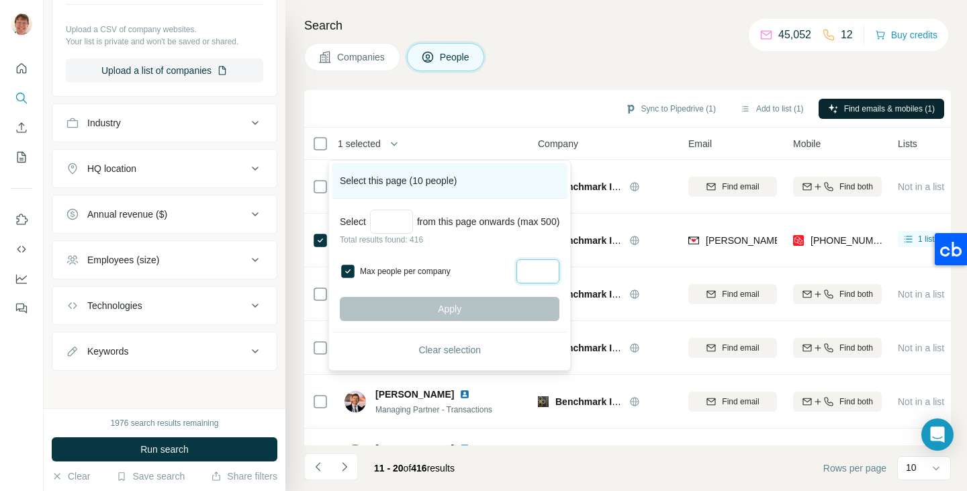
type input "*"
click at [408, 179] on div "Select this page (10 people)" at bounding box center [450, 181] width 236 height 36
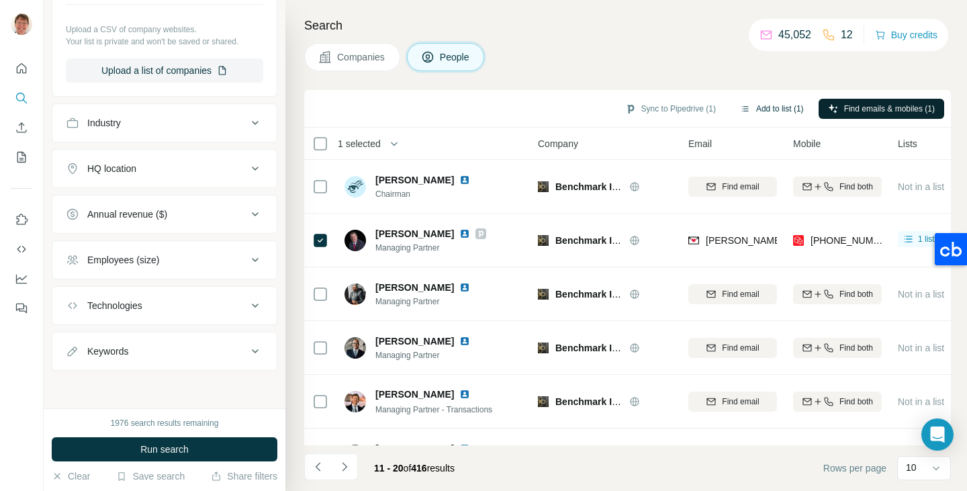
click at [759, 107] on button "Add to list (1)" at bounding box center [771, 109] width 83 height 20
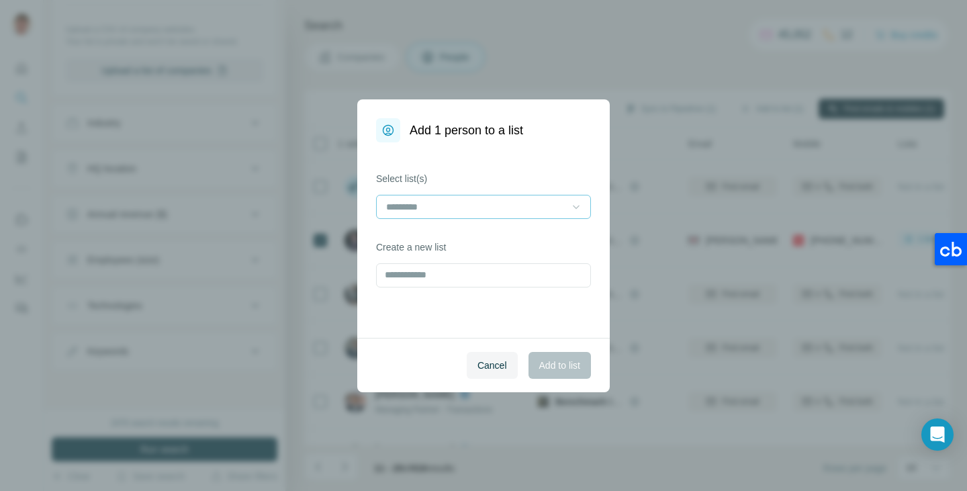
click at [575, 206] on icon at bounding box center [575, 206] width 13 height 13
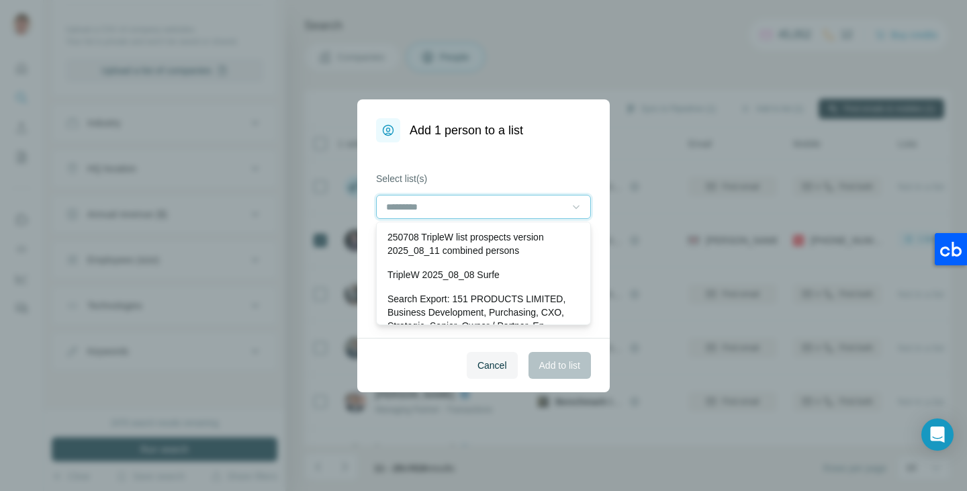
click at [503, 201] on input at bounding box center [475, 206] width 181 height 15
click at [481, 210] on input at bounding box center [475, 206] width 181 height 15
click at [487, 173] on label "Select list(s)" at bounding box center [483, 178] width 215 height 13
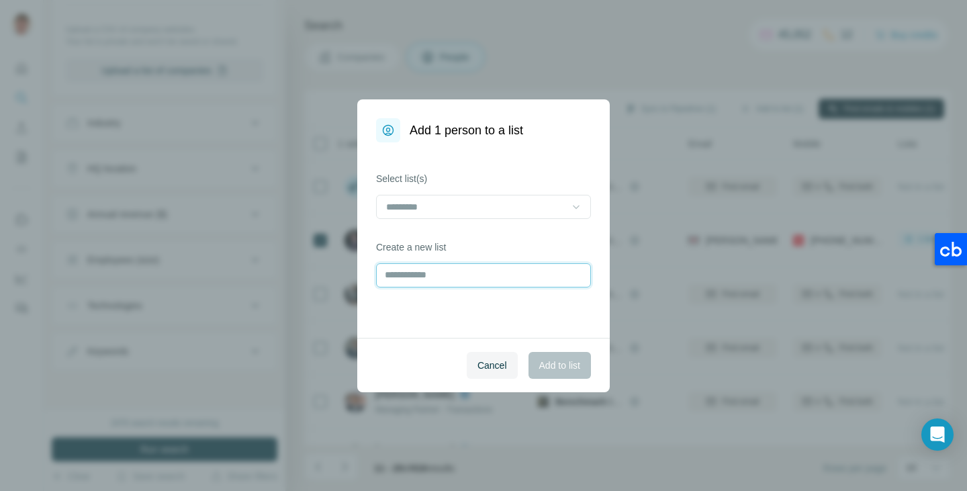
click at [449, 270] on input "text" at bounding box center [483, 275] width 215 height 24
type input "*********"
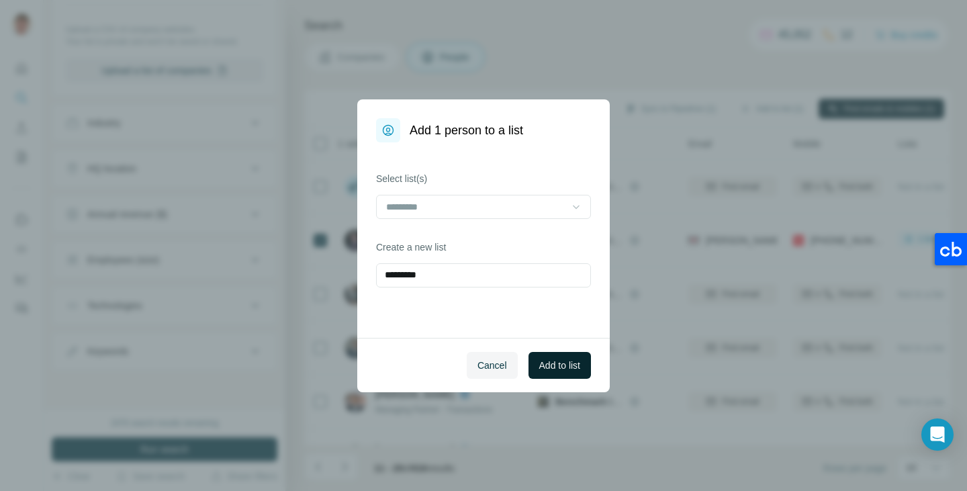
click at [553, 362] on span "Add to list" at bounding box center [559, 364] width 41 height 13
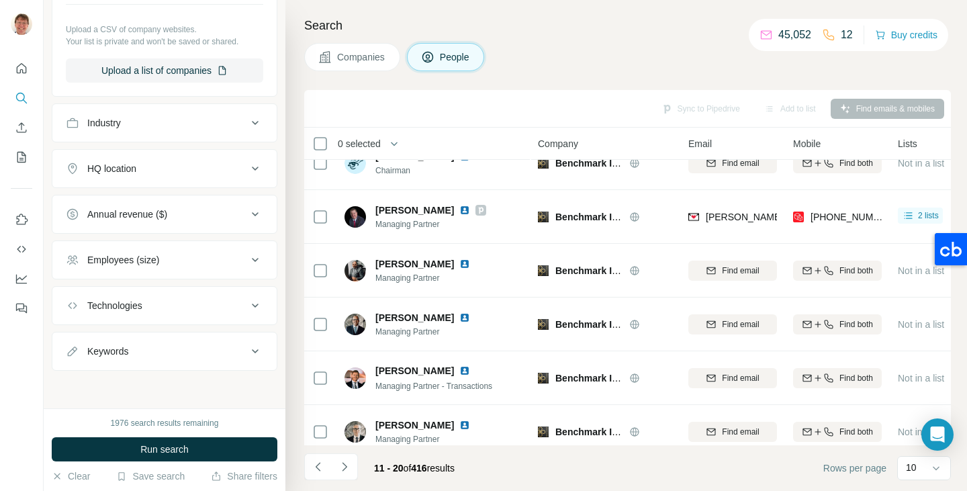
scroll to position [0, 0]
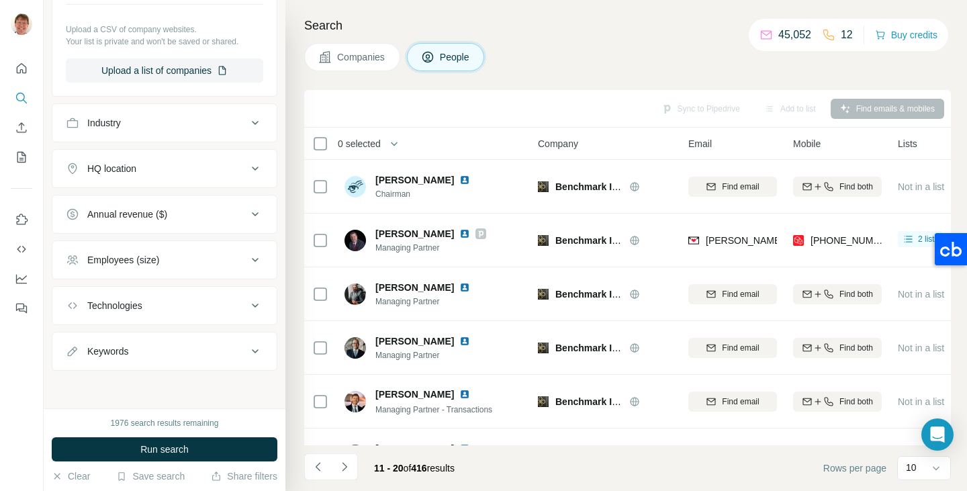
click at [363, 52] on span "Companies" at bounding box center [361, 56] width 49 height 13
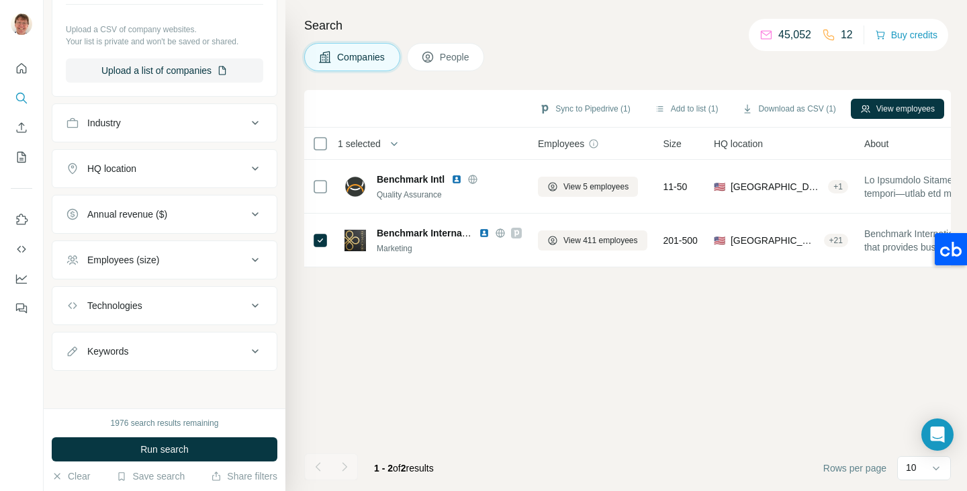
scroll to position [259, 0]
click at [194, 44] on p "Your list is private and won't be saved or shared." at bounding box center [164, 42] width 197 height 12
